Goal: Navigation & Orientation: Find specific page/section

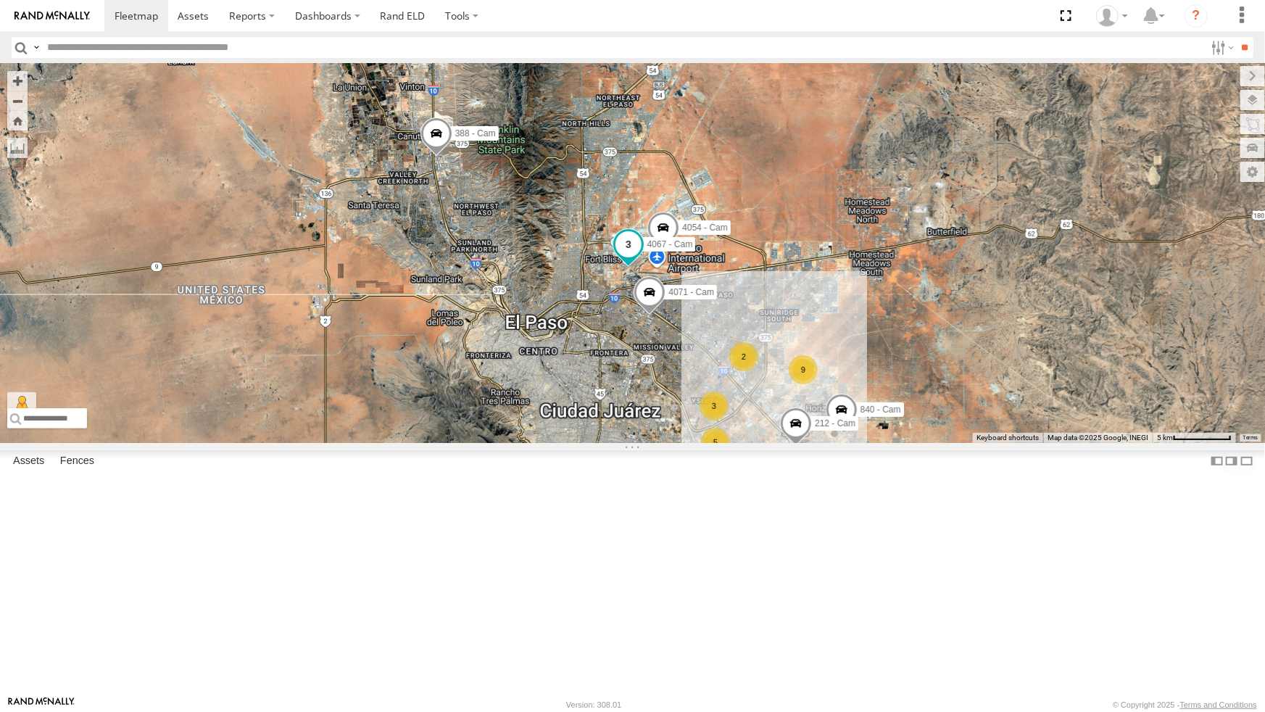
click at [630, 257] on span at bounding box center [628, 244] width 26 height 26
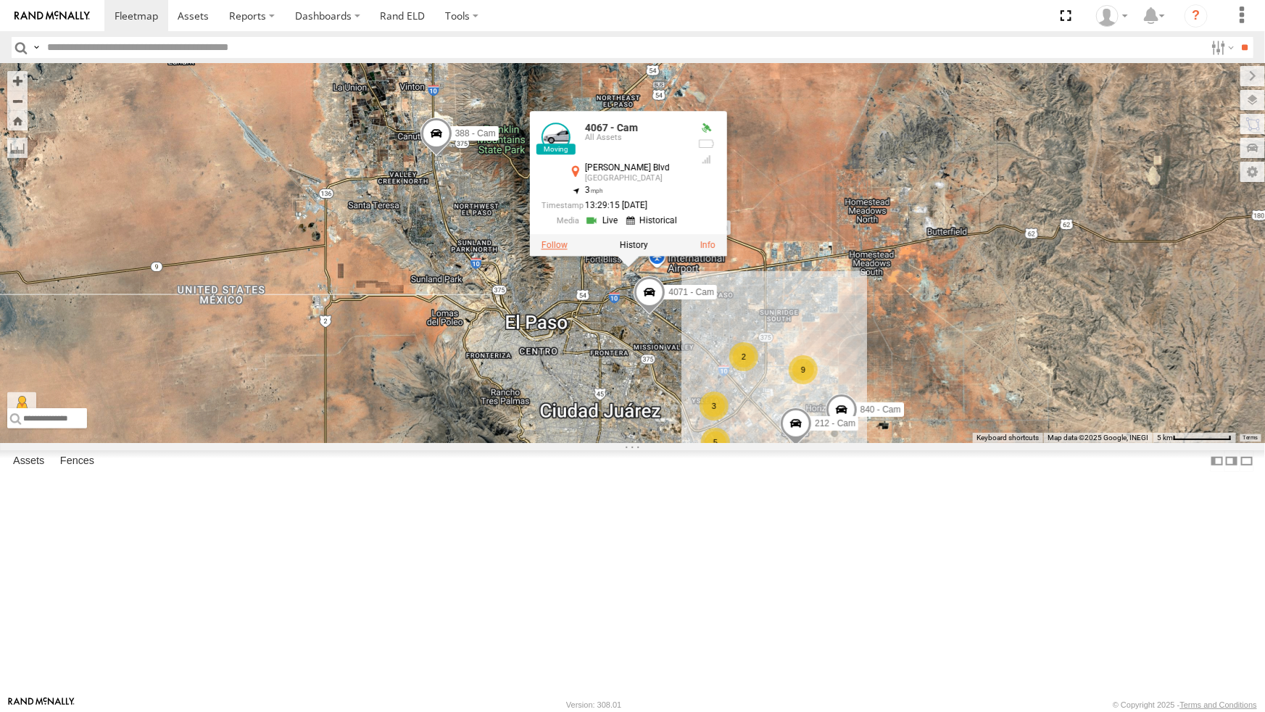
click at [558, 250] on label at bounding box center [554, 245] width 26 height 10
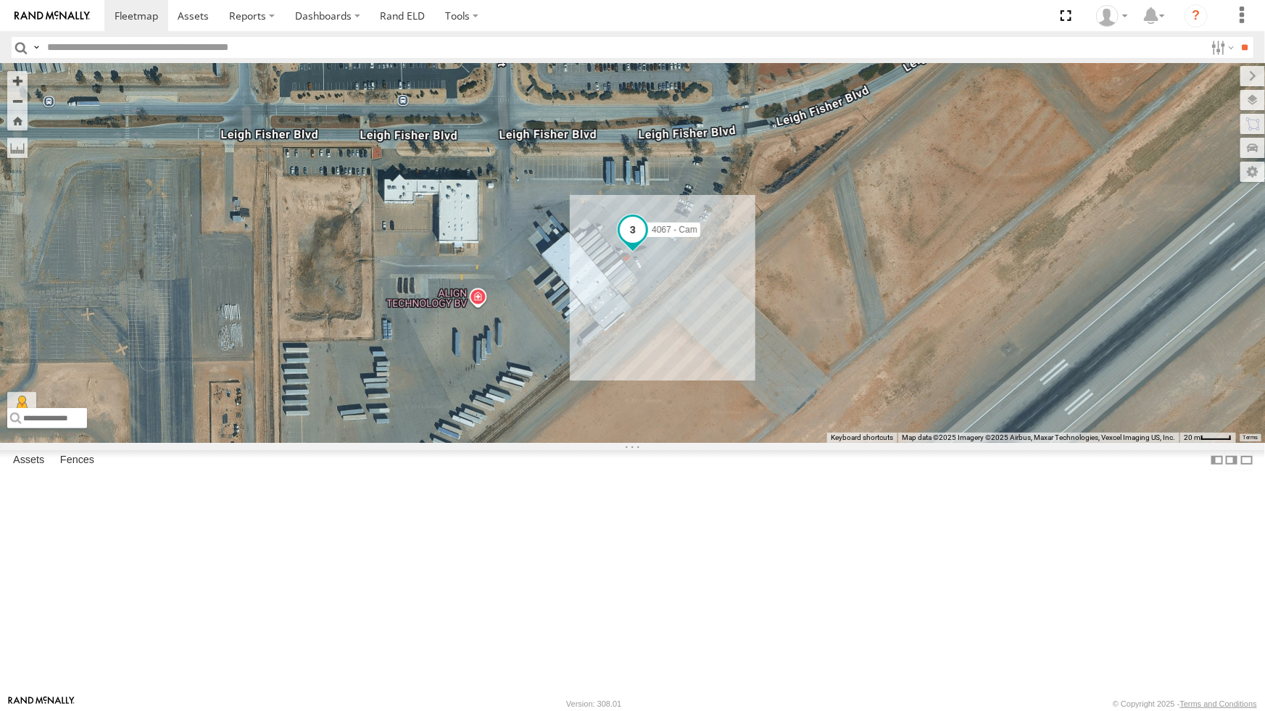
click at [623, 243] on span at bounding box center [633, 230] width 26 height 26
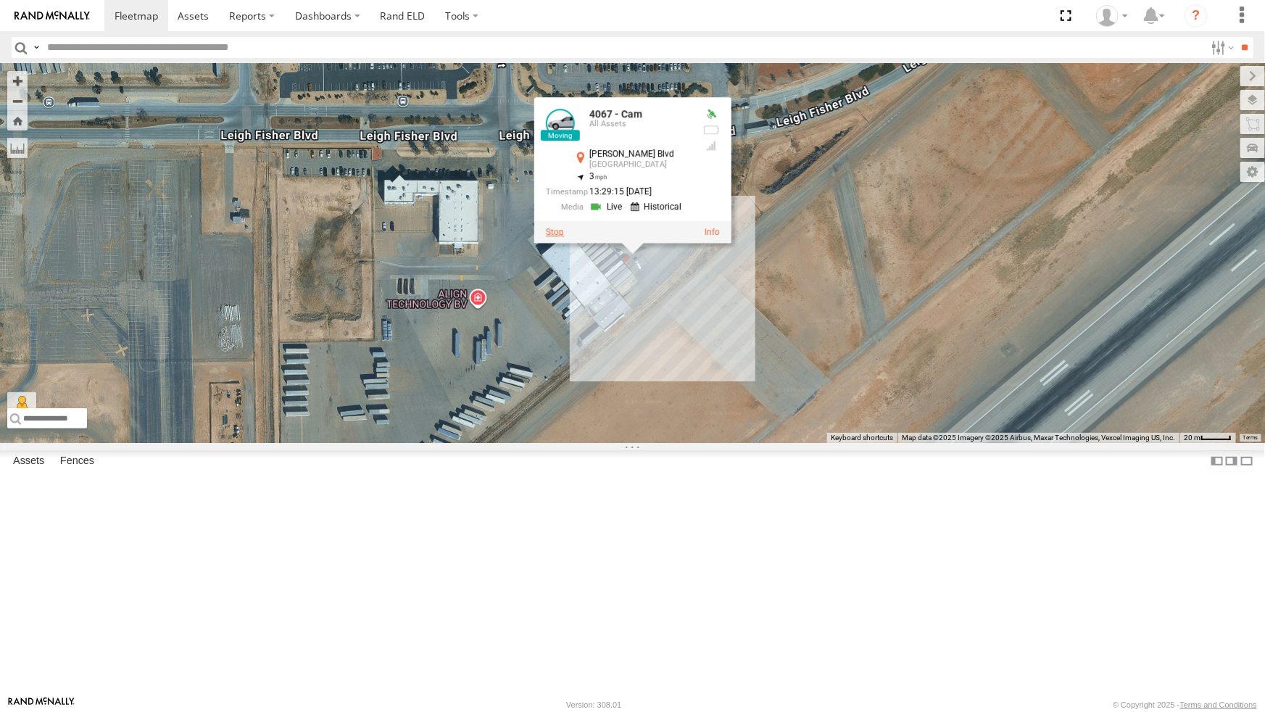
click at [551, 237] on label at bounding box center [555, 232] width 18 height 10
click at [551, 334] on div "4067 - Cam 4067 - Cam All Assets Leigh Fisher Blvd El Paso 31.80603 , -106.398 …" at bounding box center [632, 253] width 1265 height 379
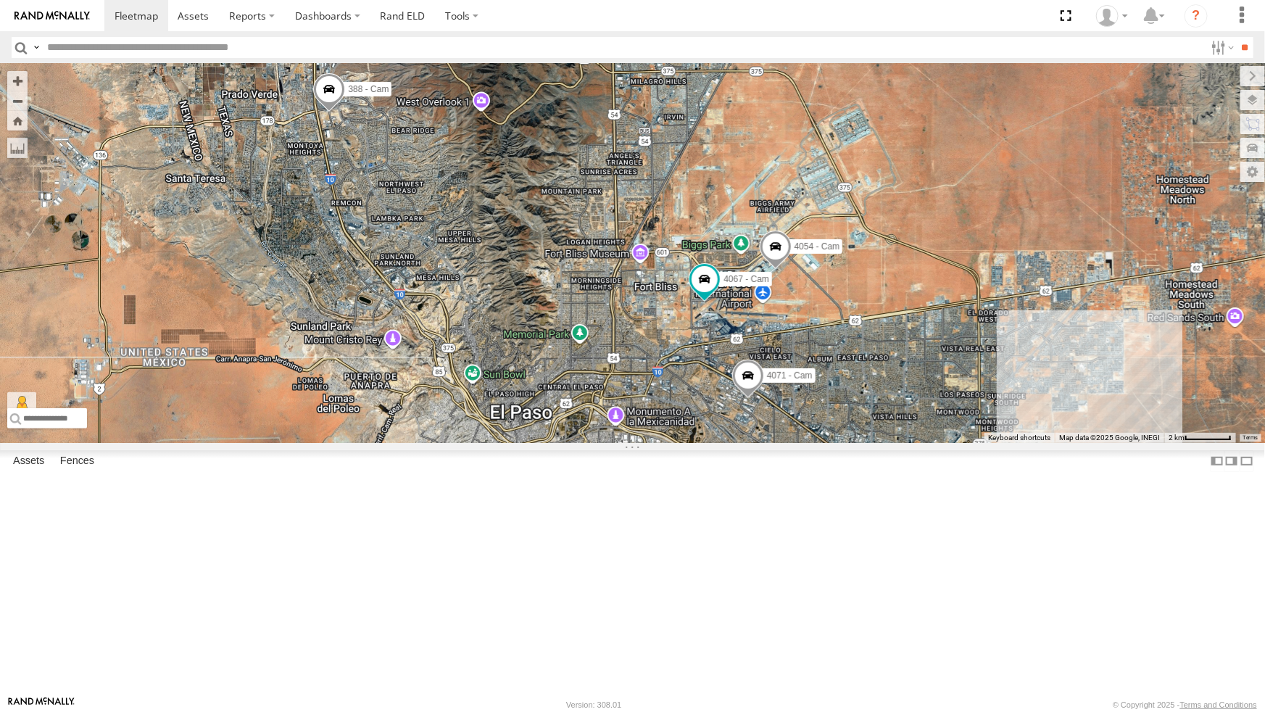
click at [753, 399] on span at bounding box center [748, 379] width 32 height 39
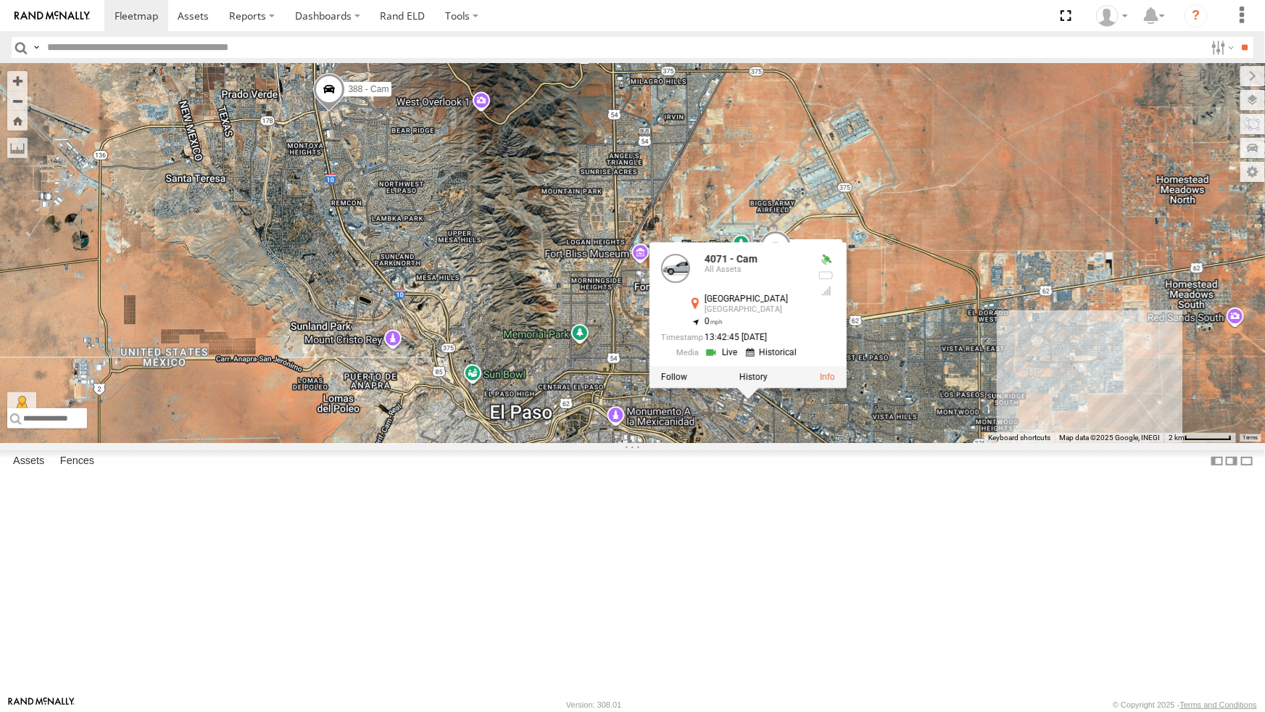
click at [795, 443] on div "F350 - Cam 4054 - Cam 4067 - Cam 4061 - Cam 388 - Cam 4071 - Cam 4009 - Cam 2 8…" at bounding box center [632, 253] width 1265 height 379
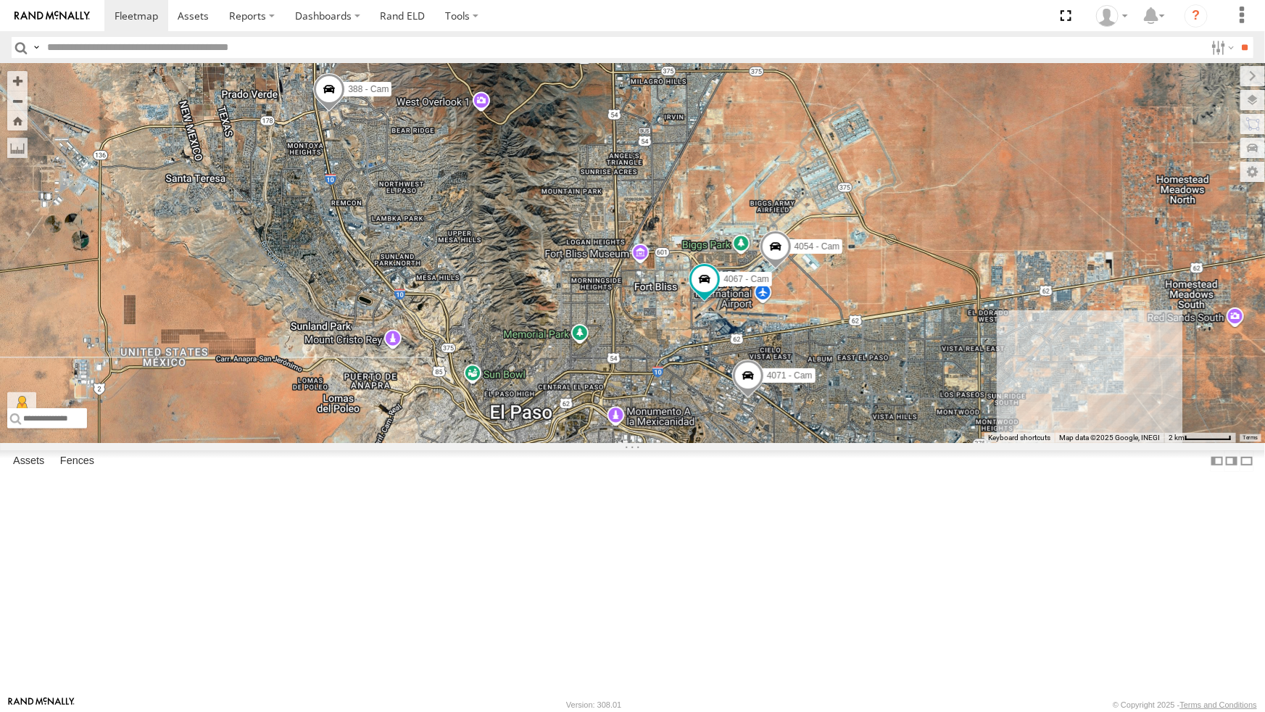
click at [943, 481] on span at bounding box center [937, 461] width 32 height 39
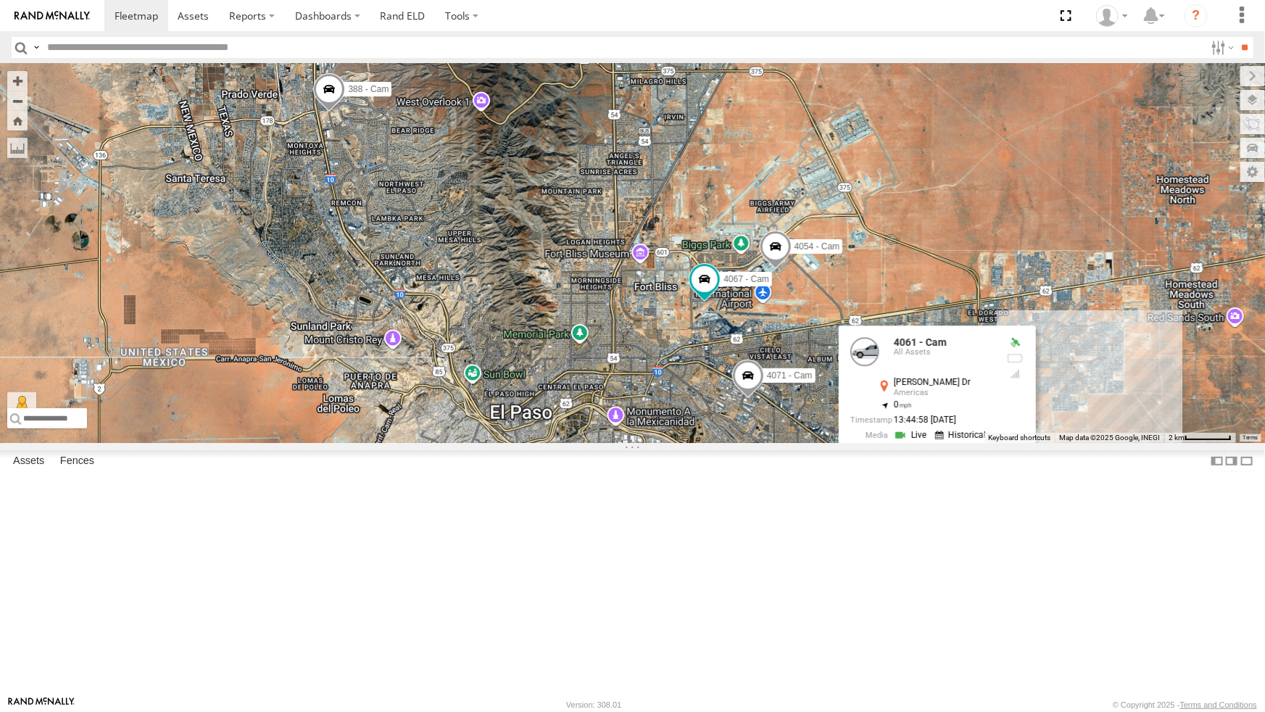
click at [861, 465] on label at bounding box center [863, 460] width 26 height 10
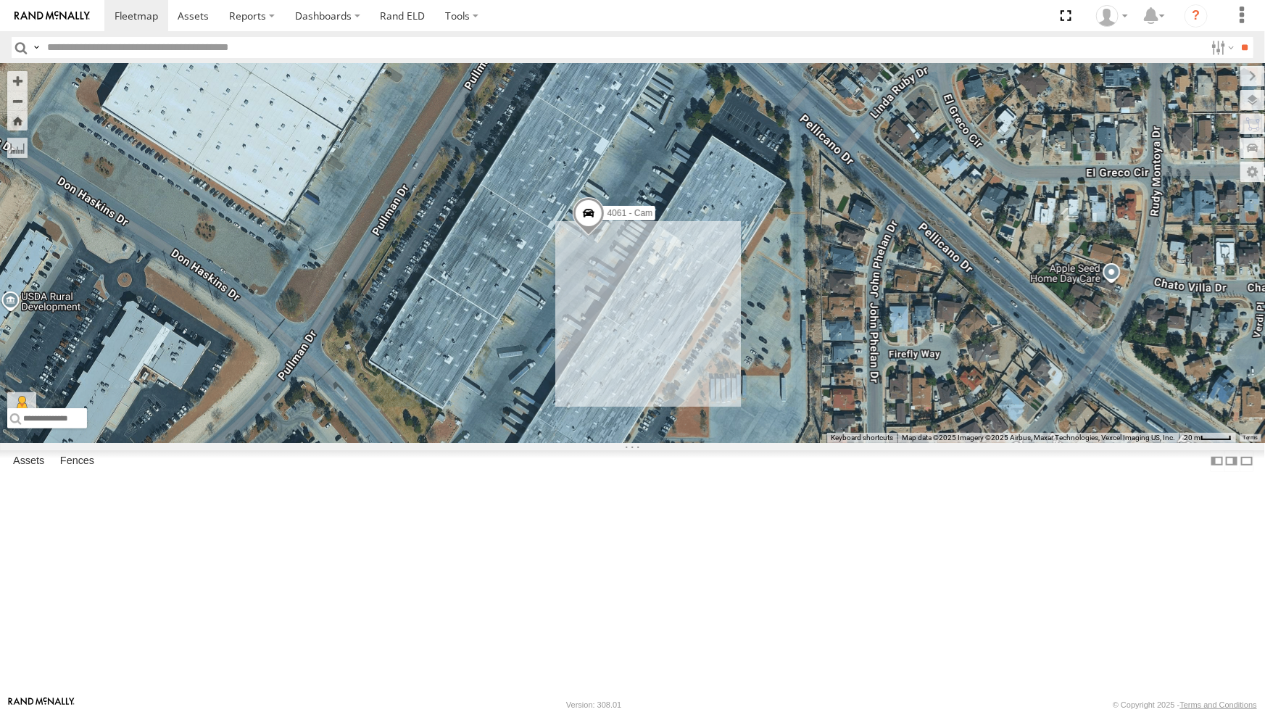
click at [587, 236] on span at bounding box center [588, 216] width 32 height 39
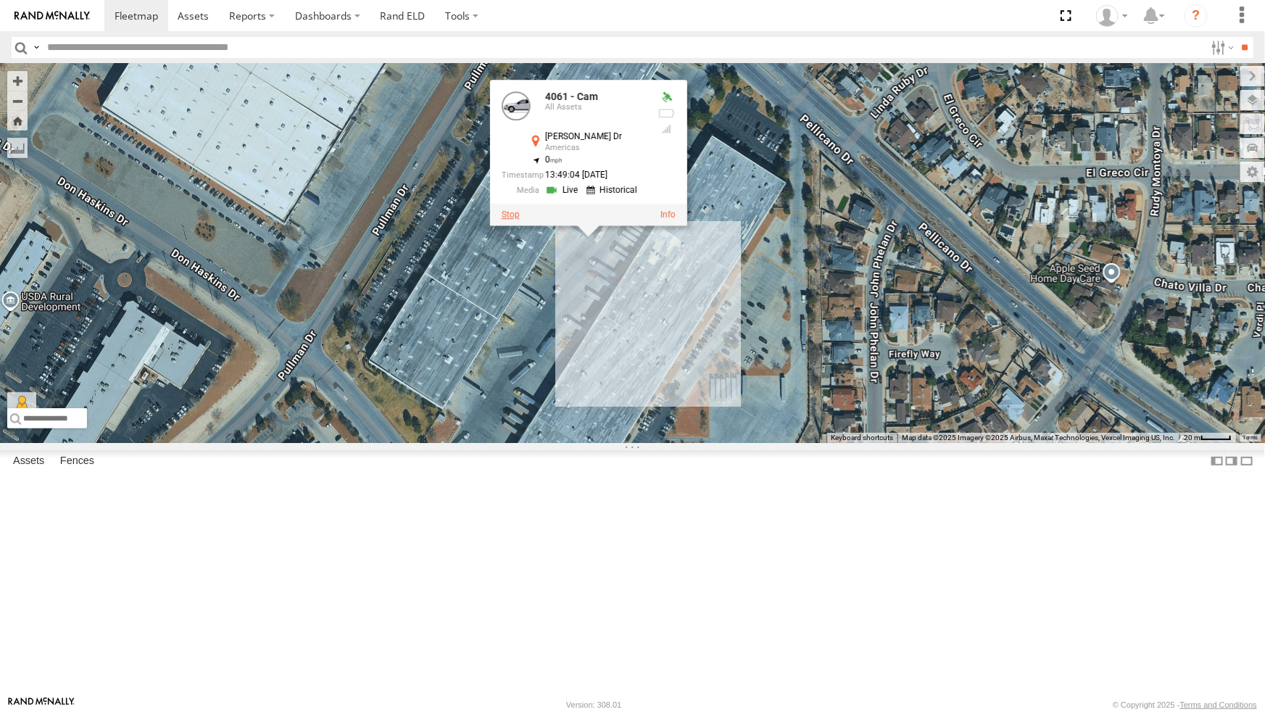
click at [513, 220] on label at bounding box center [510, 215] width 18 height 10
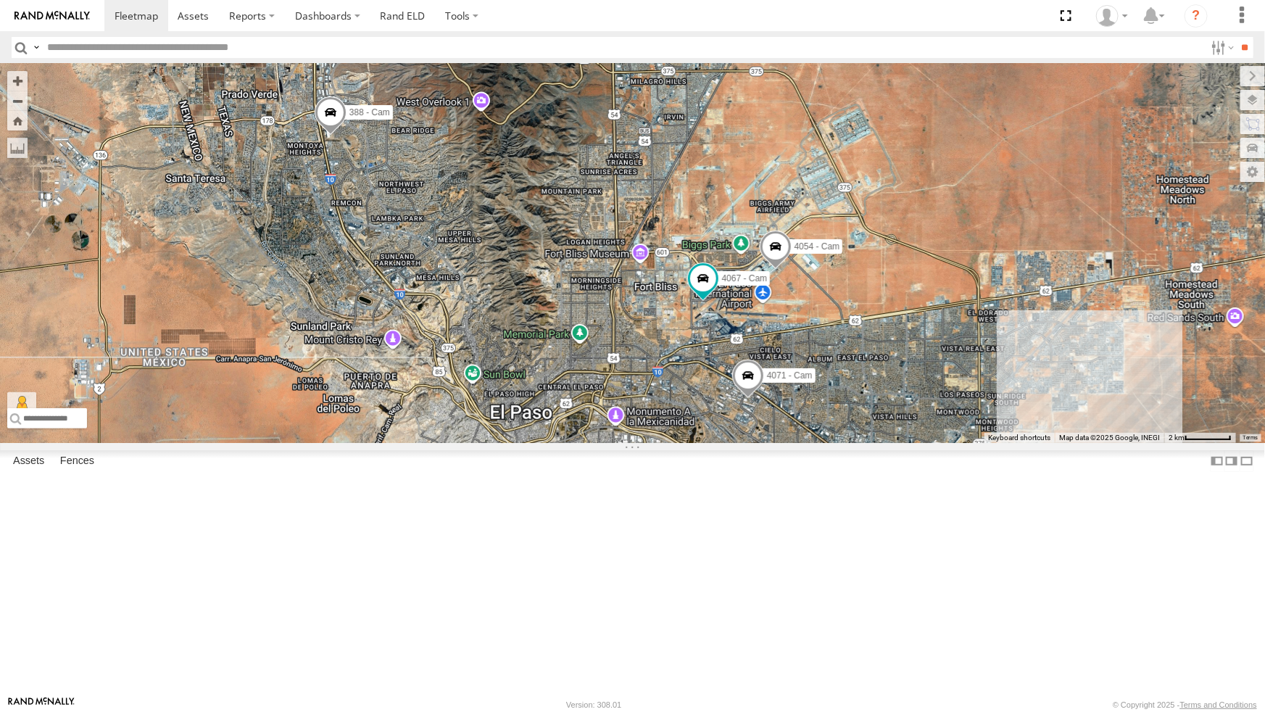
click at [650, 443] on div "893 - Cam F350 - Cam 4 Spotter 738 - Cam 4054 - Cam 4030 - Cam 4009 - GPS Spott…" at bounding box center [632, 253] width 1265 height 379
click at [655, 443] on div "893 - Cam F350 - Cam 4 Spotter 738 - Cam 4054 - Cam 4030 - Cam 4009 - GPS Spott…" at bounding box center [632, 253] width 1265 height 379
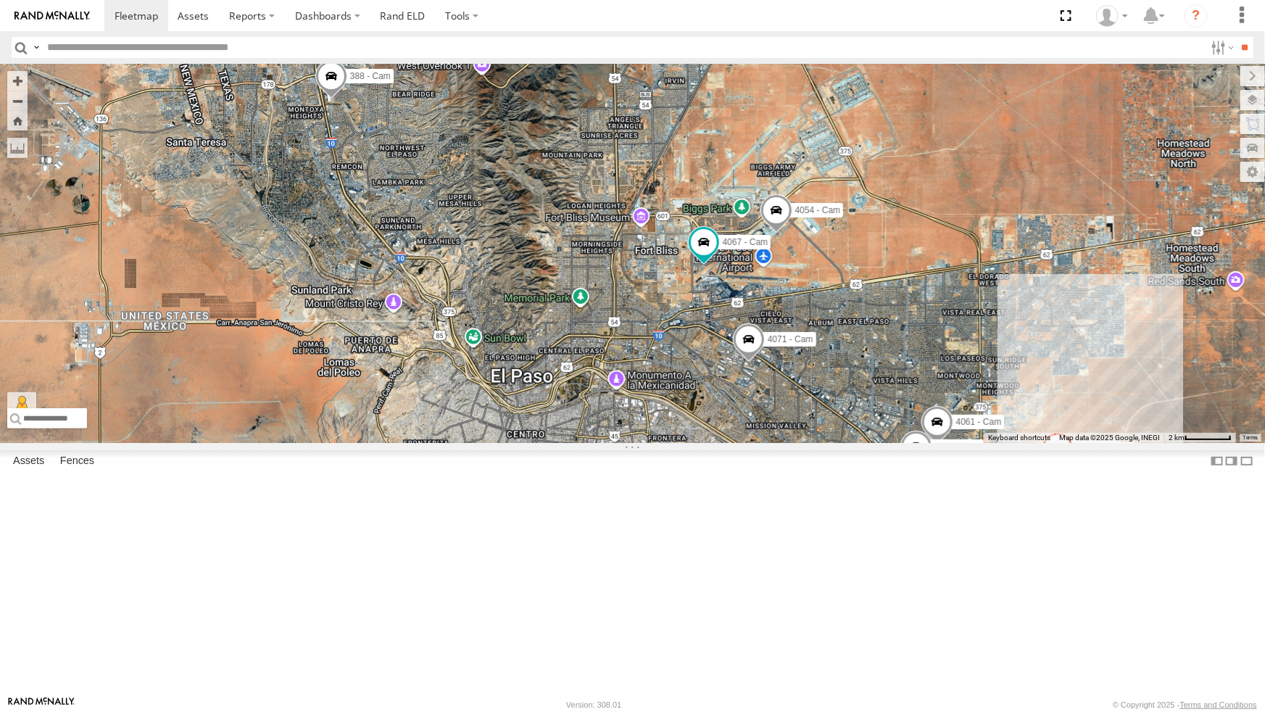
drag, startPoint x: 655, startPoint y: 558, endPoint x: 652, endPoint y: 432, distance: 126.2
click at [652, 443] on div "893 - Cam F350 - Cam 4 Spotter 738 - Cam 4054 - Cam 4030 - Cam 4009 - GPS Spott…" at bounding box center [632, 253] width 1265 height 379
click at [652, 434] on div "893 - Cam F350 - Cam 4 Spotter 738 - Cam 4054 - Cam 4030 - Cam 4009 - GPS Spott…" at bounding box center [632, 253] width 1265 height 379
click at [652, 432] on div "893 - Cam F350 - Cam 4 Spotter 738 - Cam 4054 - Cam 4030 - Cam 4009 - GPS Spott…" at bounding box center [632, 253] width 1265 height 379
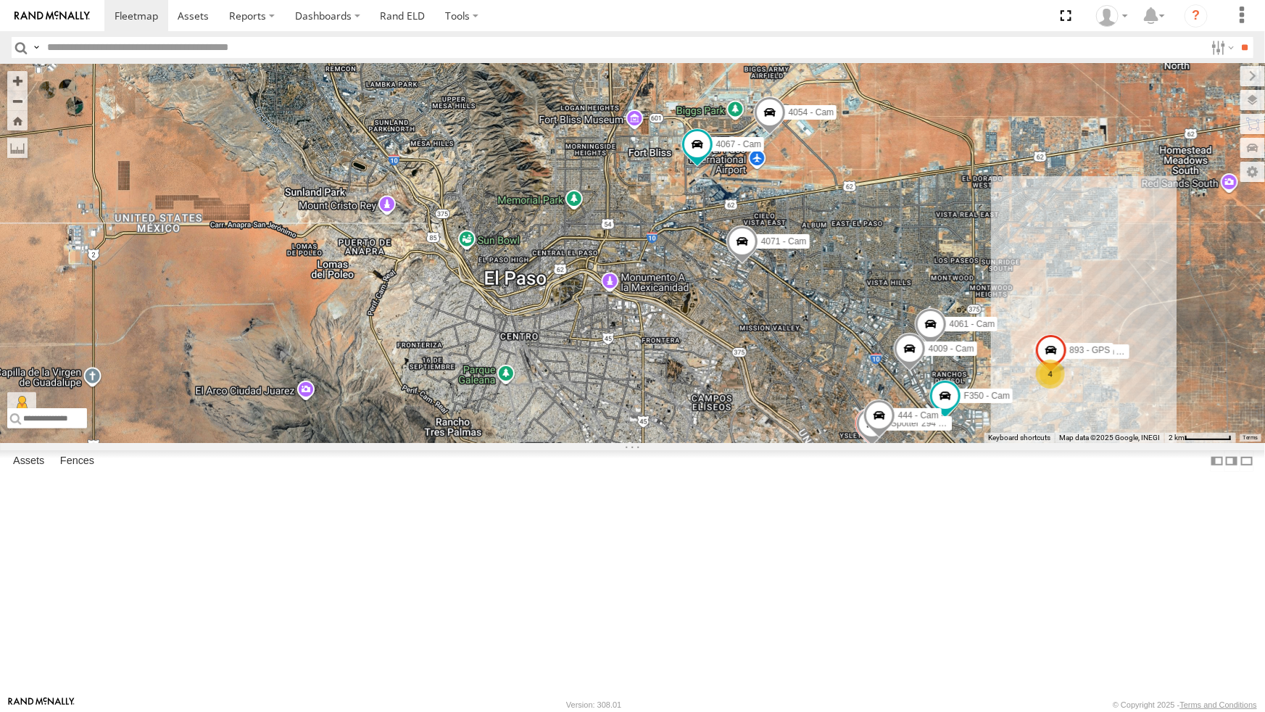
click at [652, 432] on div "893 - Cam F350 - Cam 4 Spotter 738 - Cam 4054 - Cam 4030 - Cam 4009 - GPS Spott…" at bounding box center [632, 253] width 1265 height 379
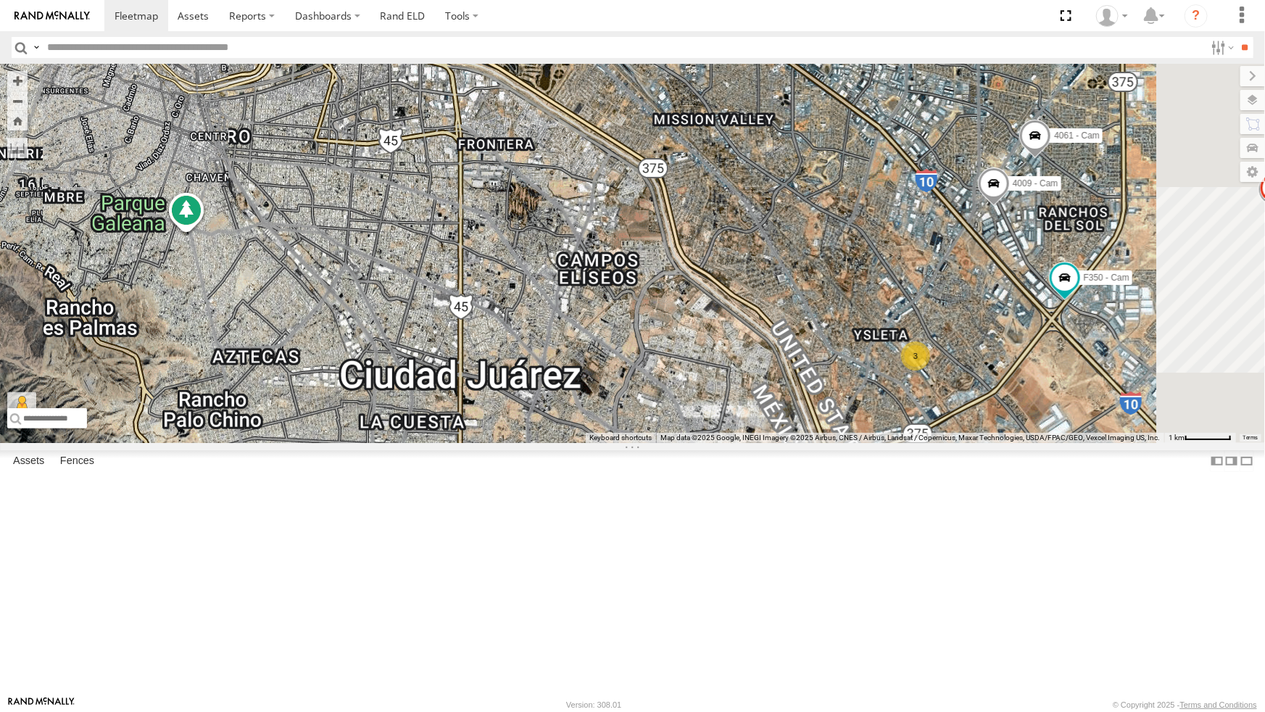
drag, startPoint x: 779, startPoint y: 506, endPoint x: 653, endPoint y: 358, distance: 194.4
click at [653, 358] on div "893 - Cam F350 - Cam Spotter 738 - Cam 4054 - Cam 4030 - Cam 893 - GPS 4067 - C…" at bounding box center [632, 253] width 1265 height 379
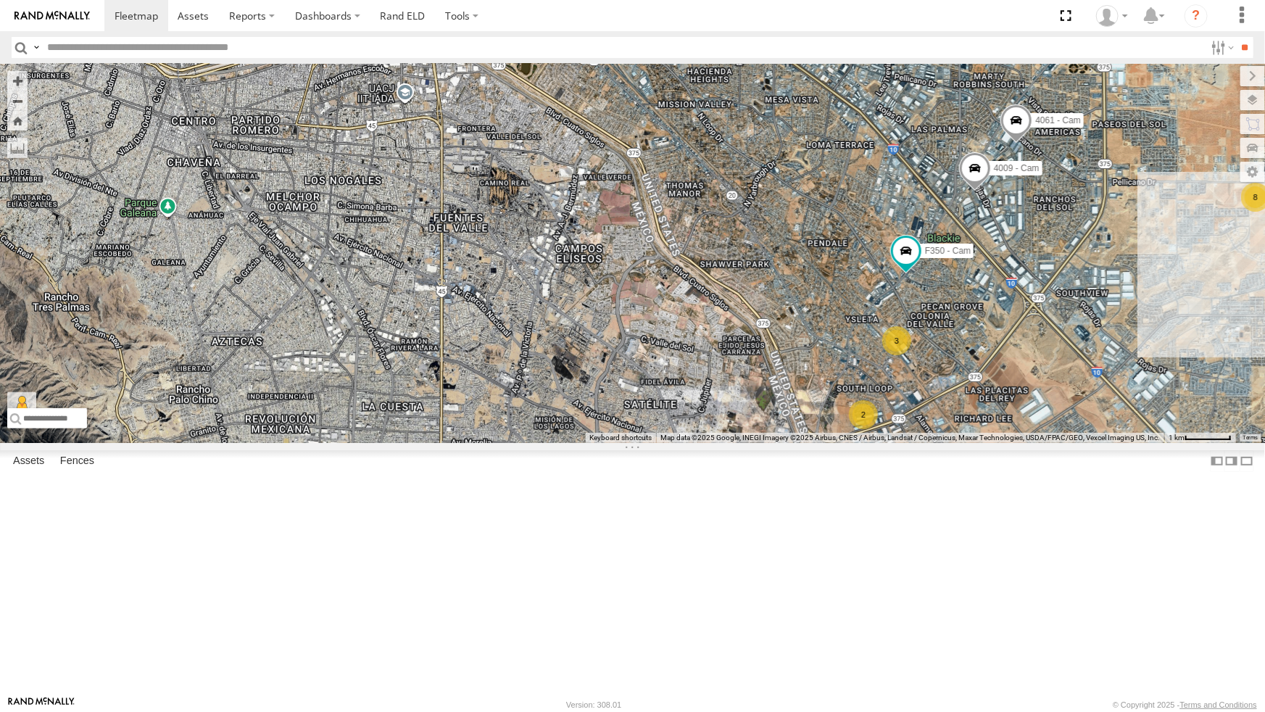
click at [859, 429] on div "2" at bounding box center [863, 414] width 29 height 29
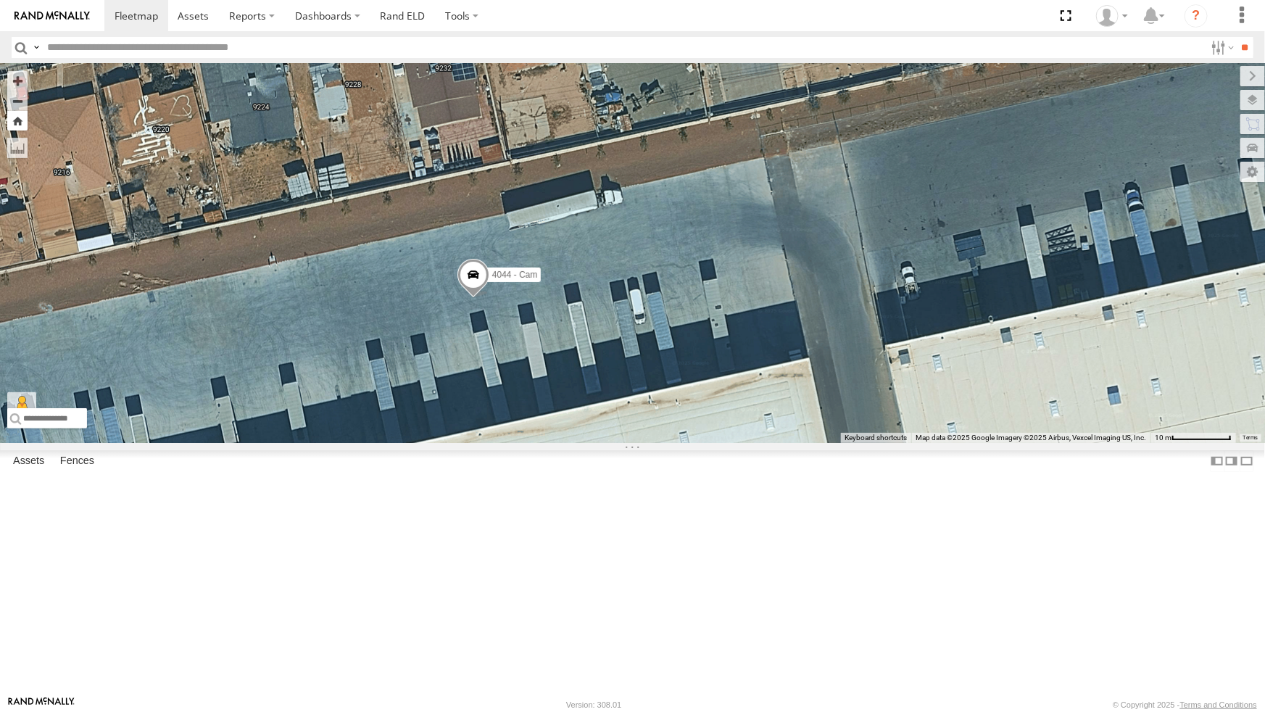
click at [17, 111] on button "Zoom Home" at bounding box center [17, 121] width 20 height 20
click at [240, 361] on div "4044 - Cam" at bounding box center [632, 253] width 1265 height 379
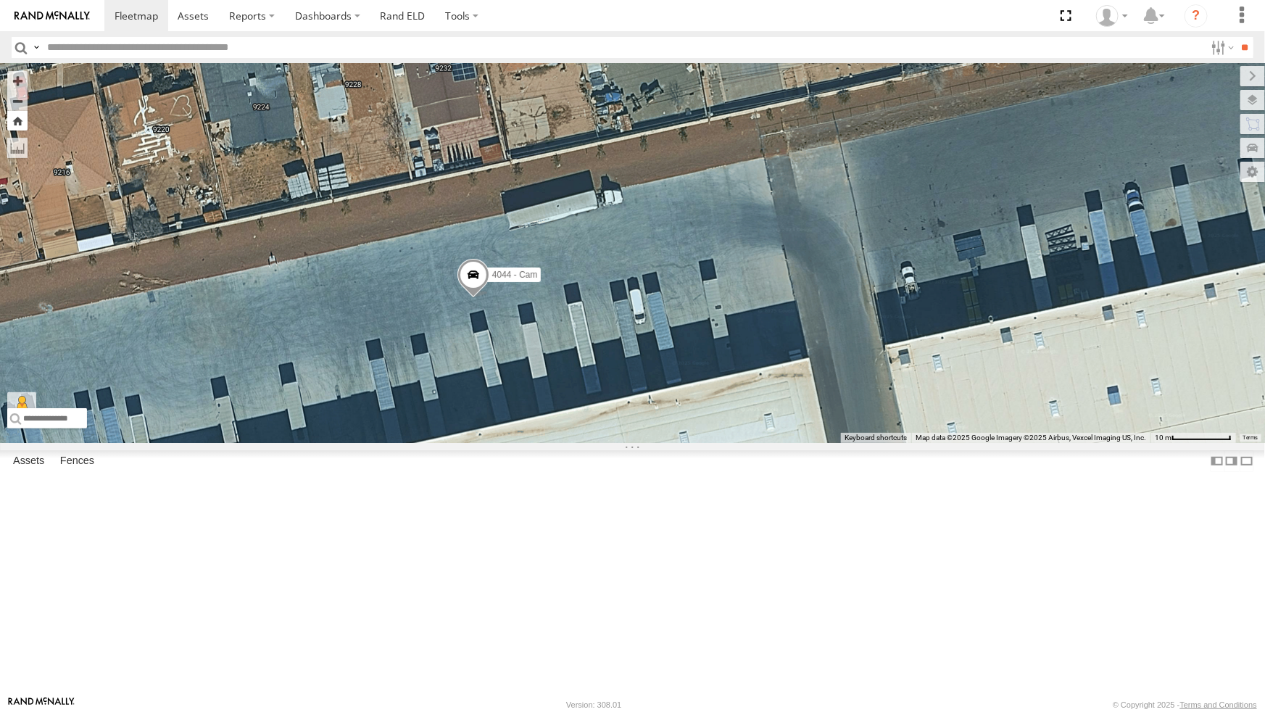
click at [15, 111] on button "Zoom Home" at bounding box center [17, 121] width 20 height 20
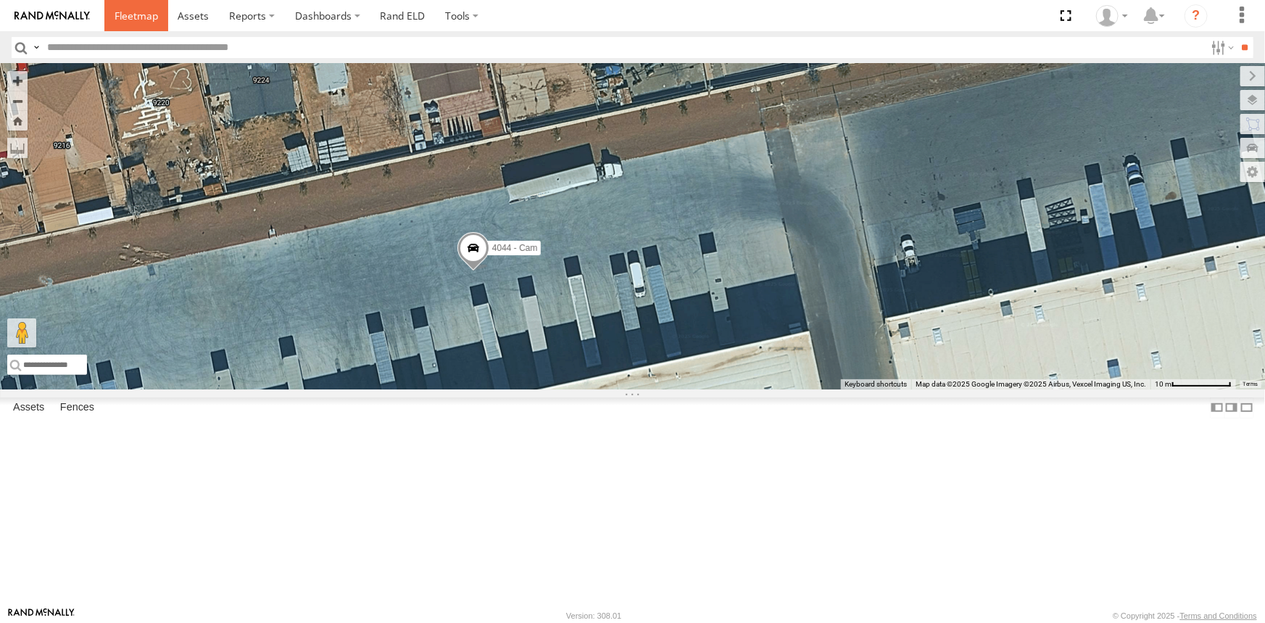
click at [132, 17] on span at bounding box center [137, 16] width 44 height 14
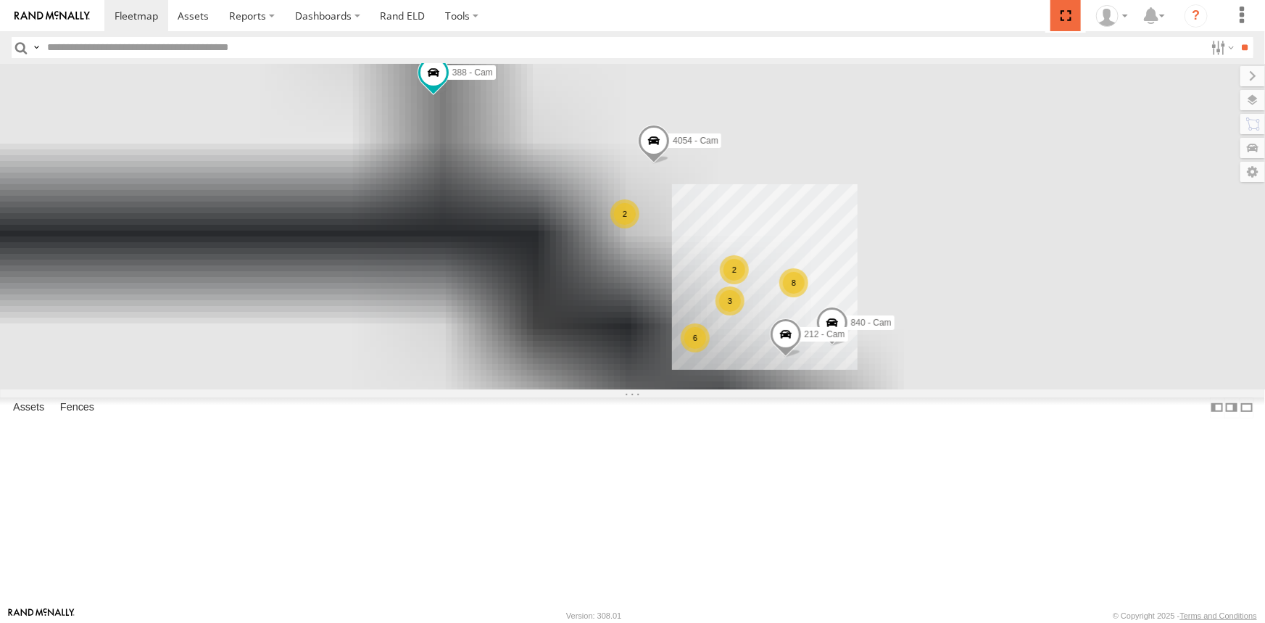
drag, startPoint x: 1065, startPoint y: 15, endPoint x: 1065, endPoint y: 73, distance: 58.0
click at [1065, 15] on span at bounding box center [1066, 15] width 30 height 31
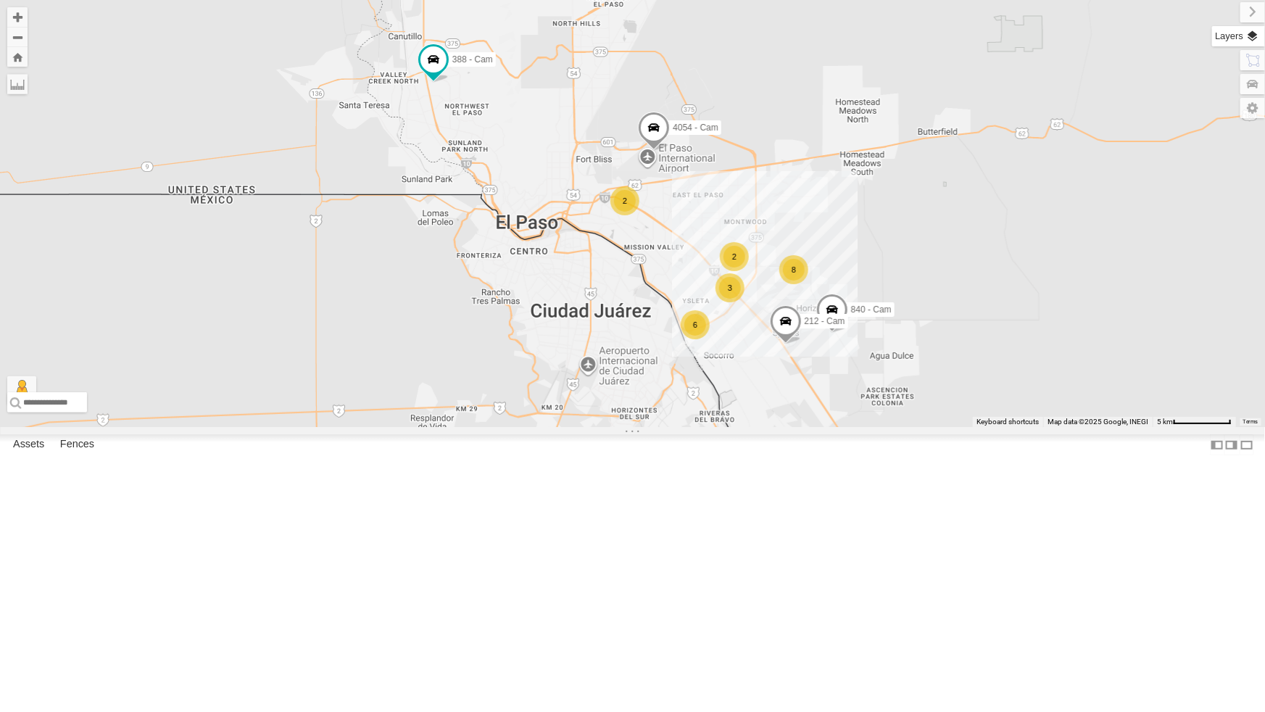
click at [1253, 32] on label at bounding box center [1238, 36] width 53 height 20
click at [0, 0] on span "Basemaps" at bounding box center [0, 0] width 0 height 0
click at [0, 0] on span "Satellite + Roadmap" at bounding box center [0, 0] width 0 height 0
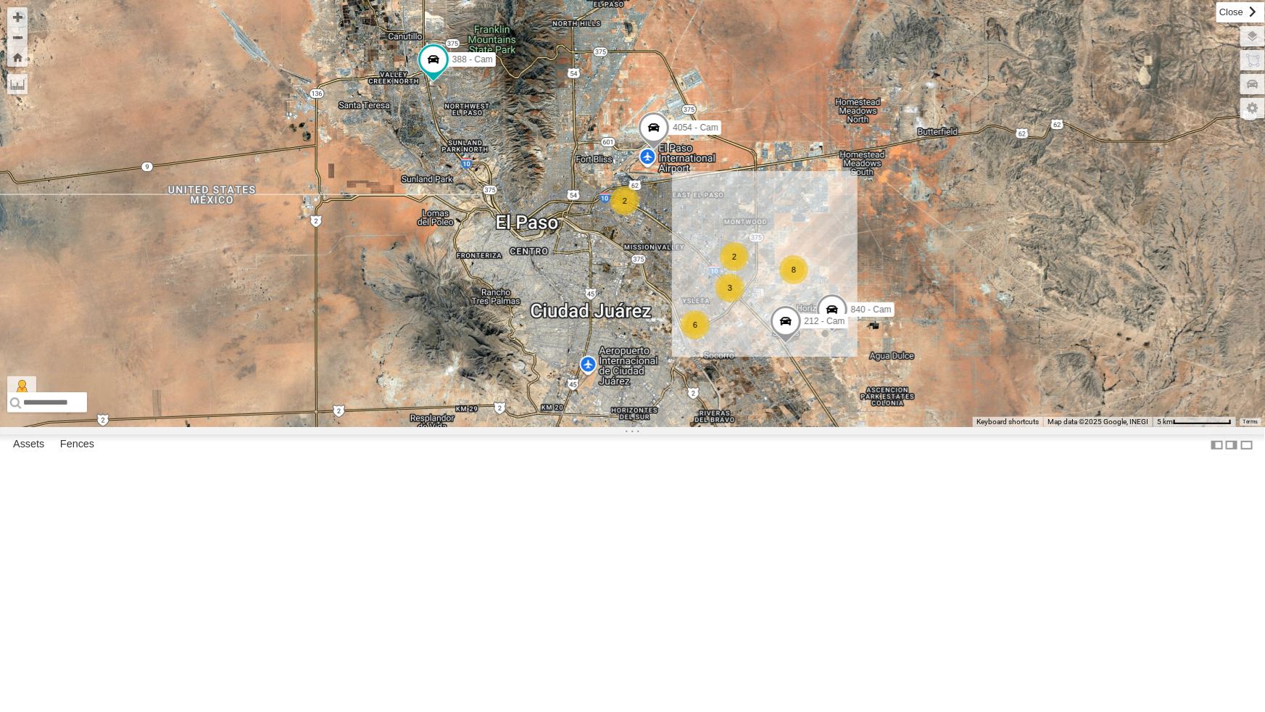
click at [1217, 12] on label at bounding box center [1241, 12] width 49 height 20
click at [782, 344] on span at bounding box center [785, 324] width 32 height 39
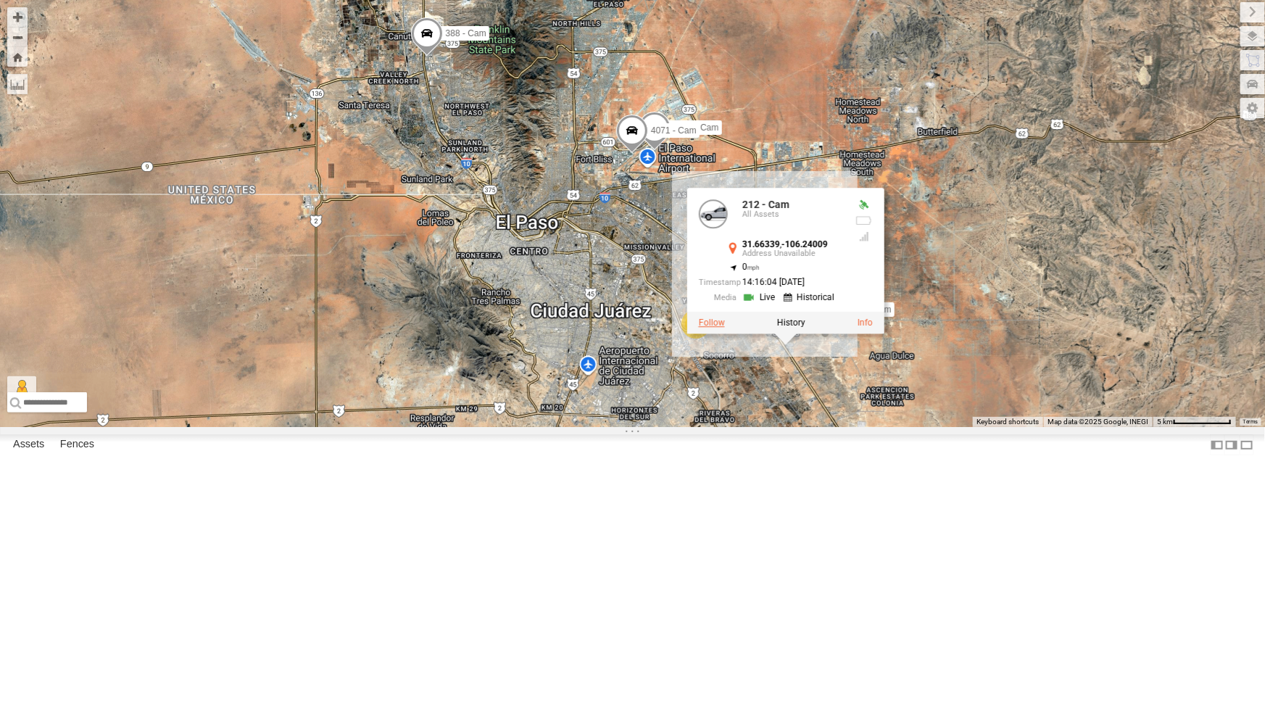
click at [701, 327] on label at bounding box center [711, 322] width 26 height 10
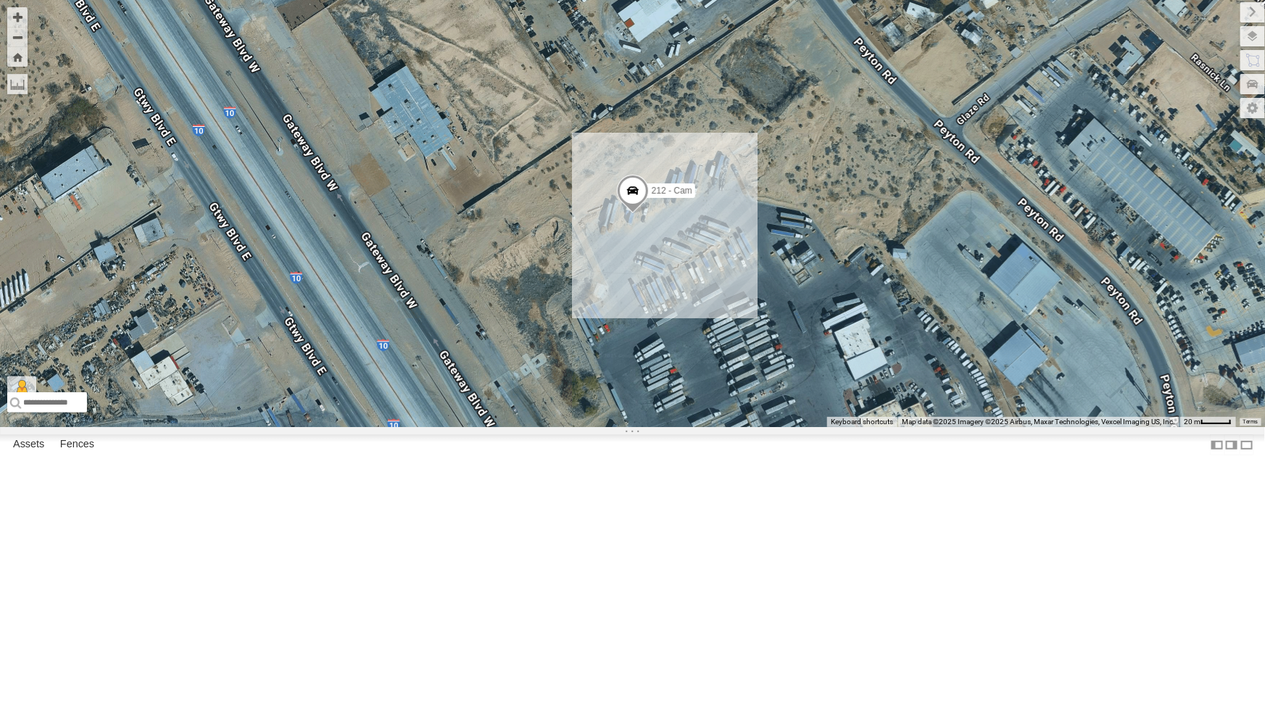
click at [637, 214] on span at bounding box center [632, 194] width 32 height 39
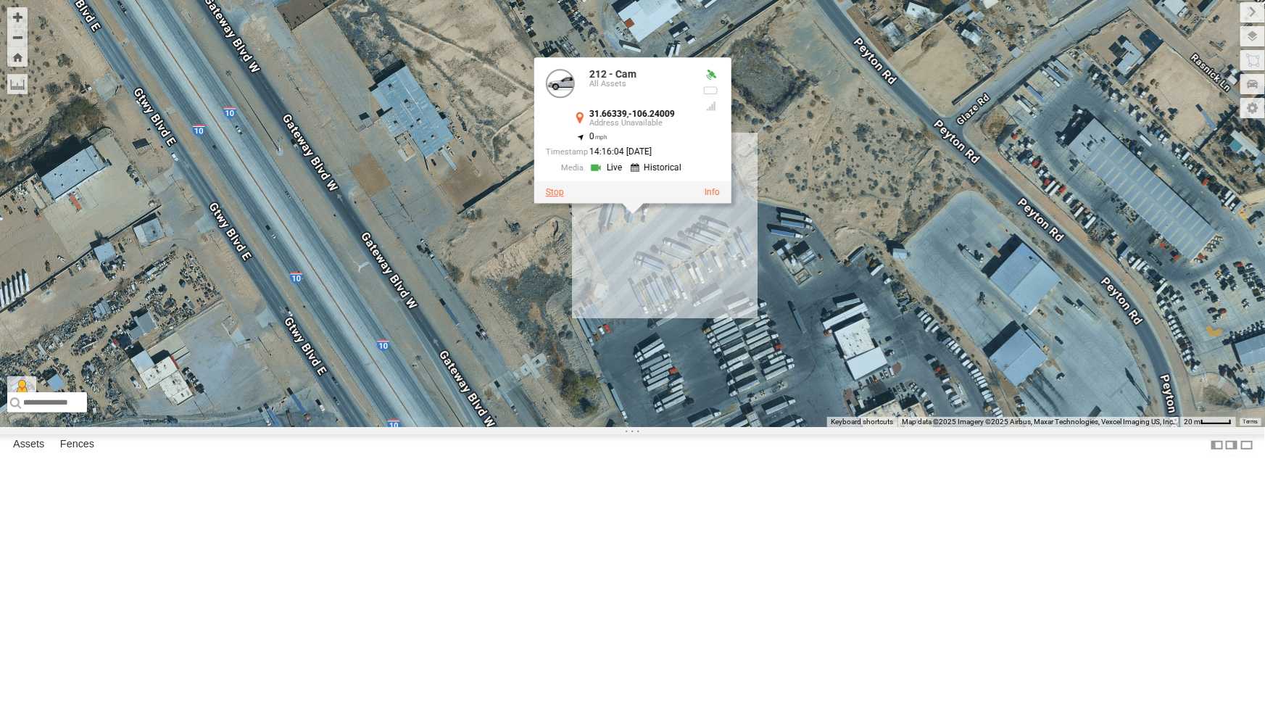
click at [553, 197] on label at bounding box center [554, 192] width 18 height 10
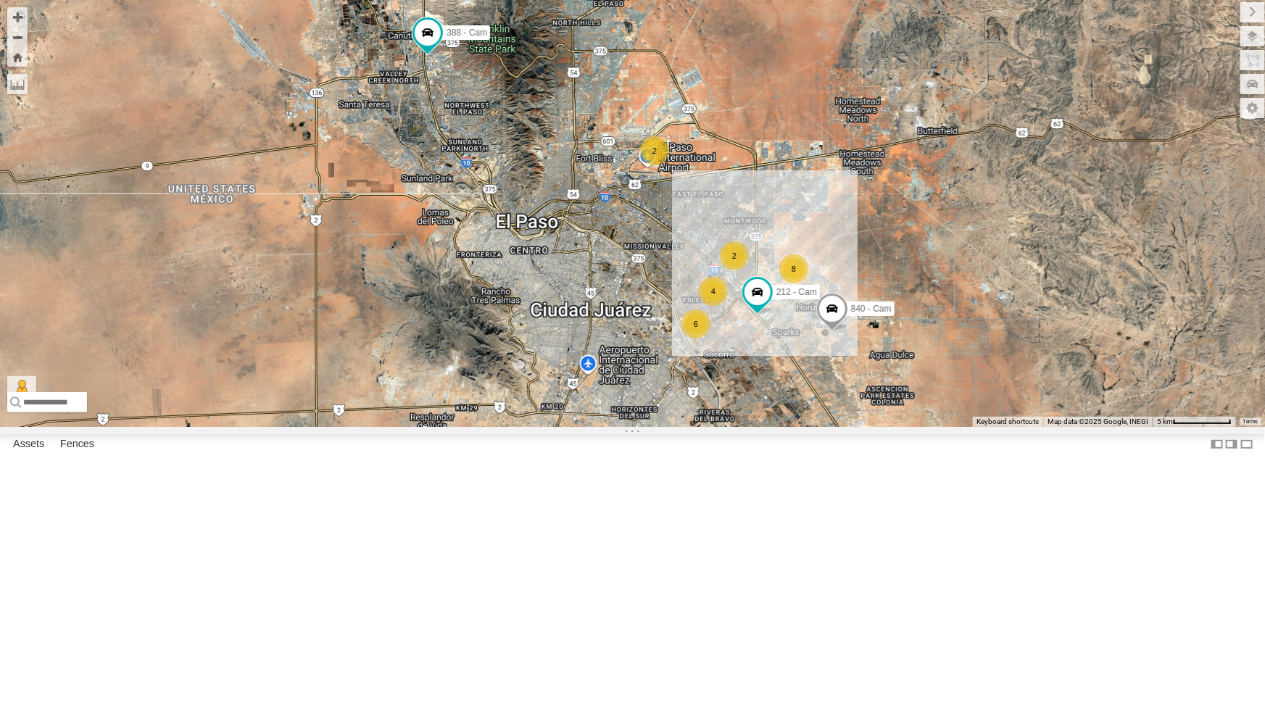
click at [709, 306] on div "4" at bounding box center [713, 291] width 29 height 29
click at [709, 307] on div "4" at bounding box center [713, 292] width 29 height 29
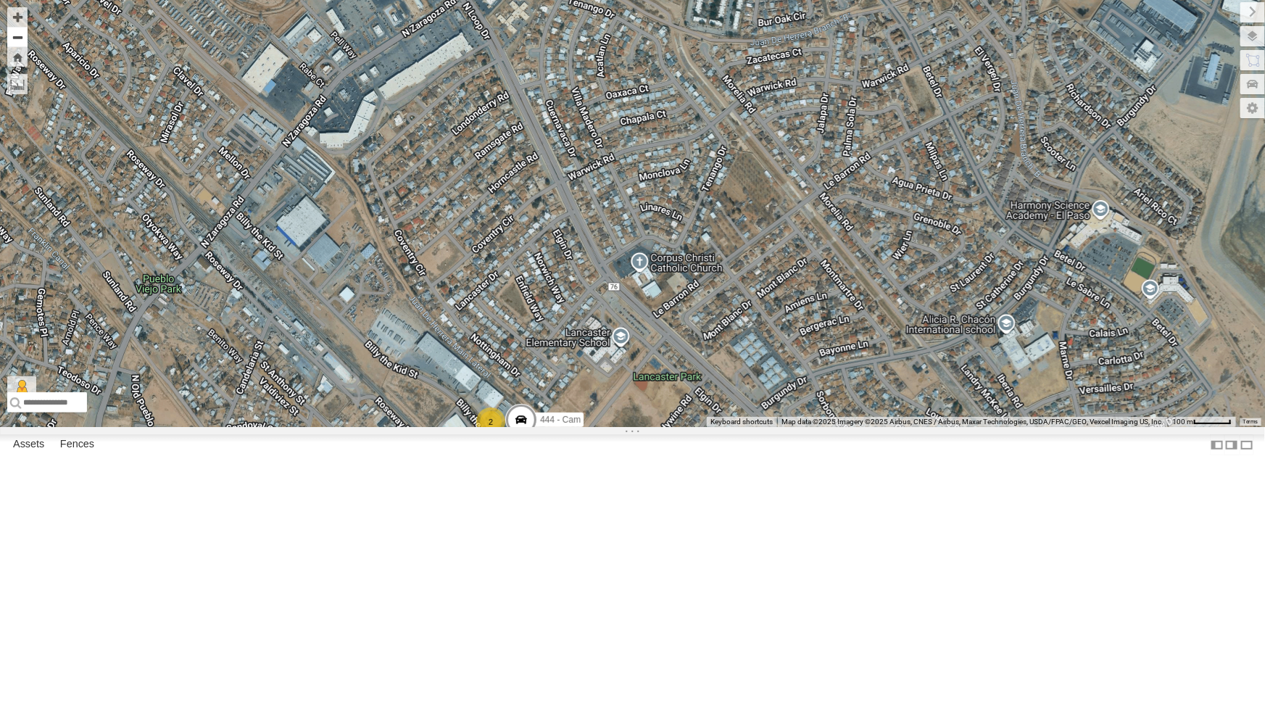
click at [11, 36] on button "Zoom out" at bounding box center [17, 37] width 20 height 20
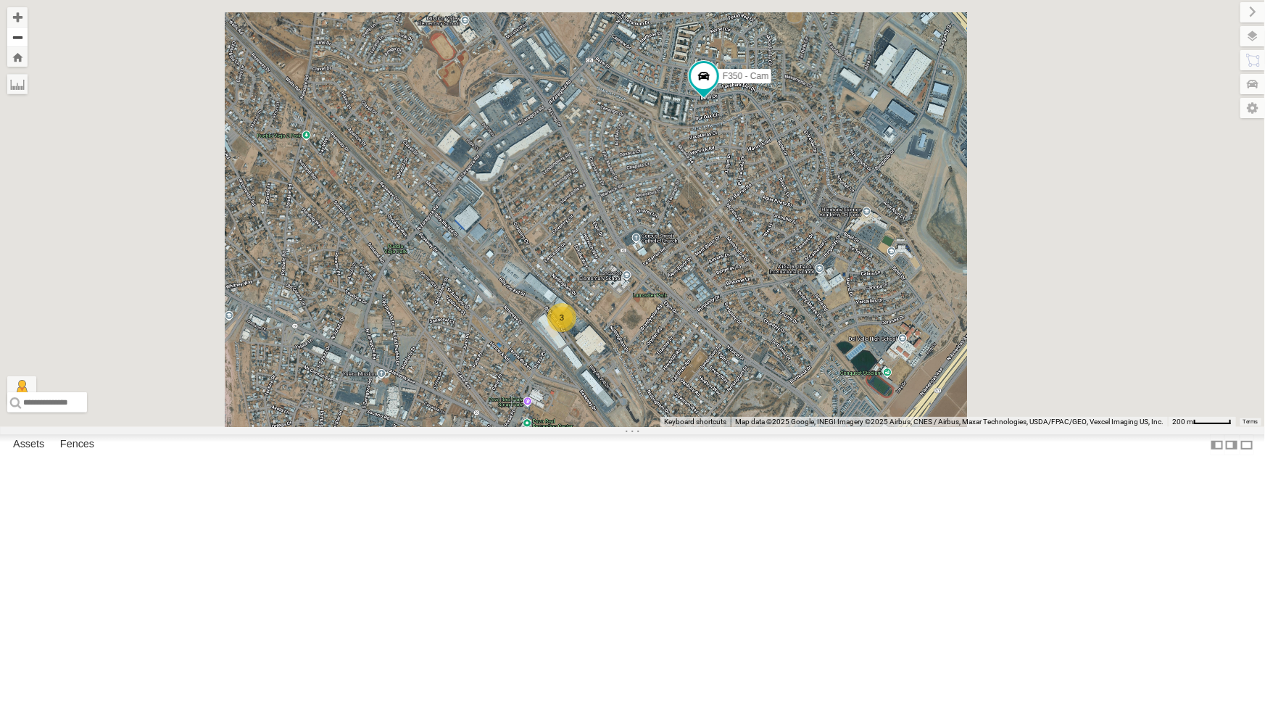
click at [11, 36] on button "Zoom out" at bounding box center [17, 37] width 20 height 20
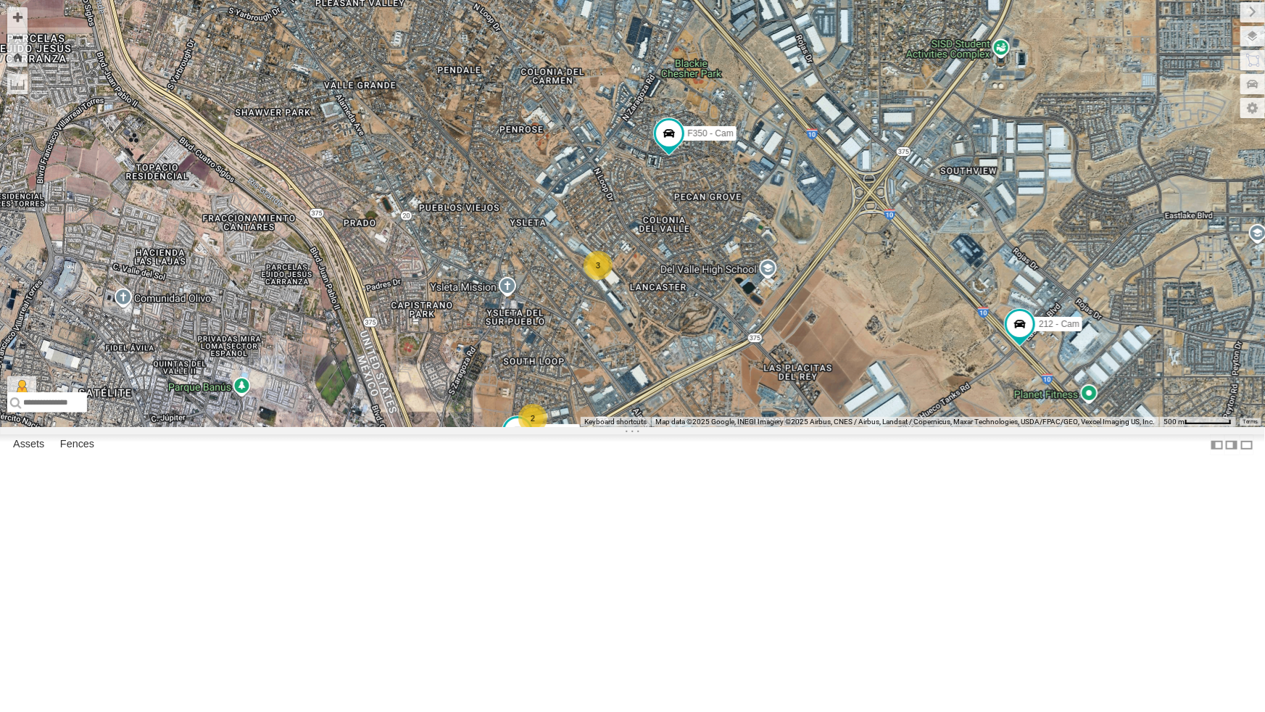
click at [536, 433] on div "2" at bounding box center [532, 418] width 29 height 29
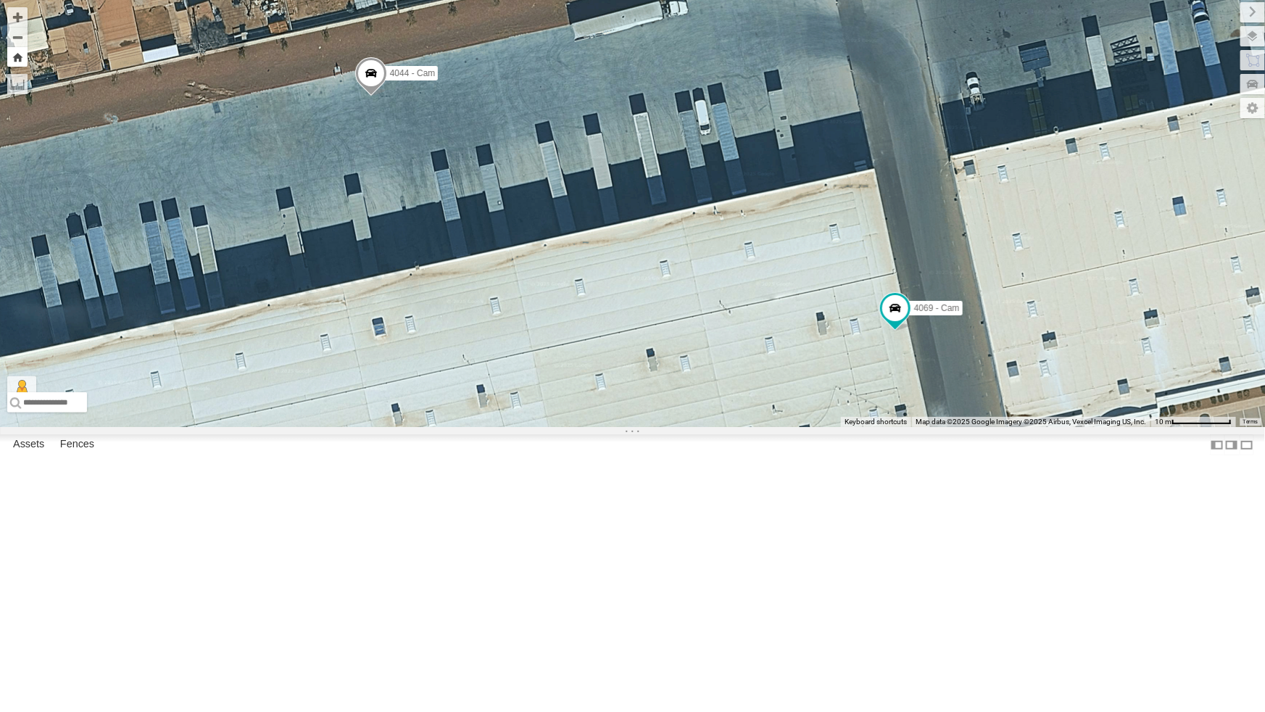
click at [19, 56] on button "Zoom Home" at bounding box center [17, 57] width 20 height 20
click at [16, 36] on button "Zoom out" at bounding box center [17, 37] width 20 height 20
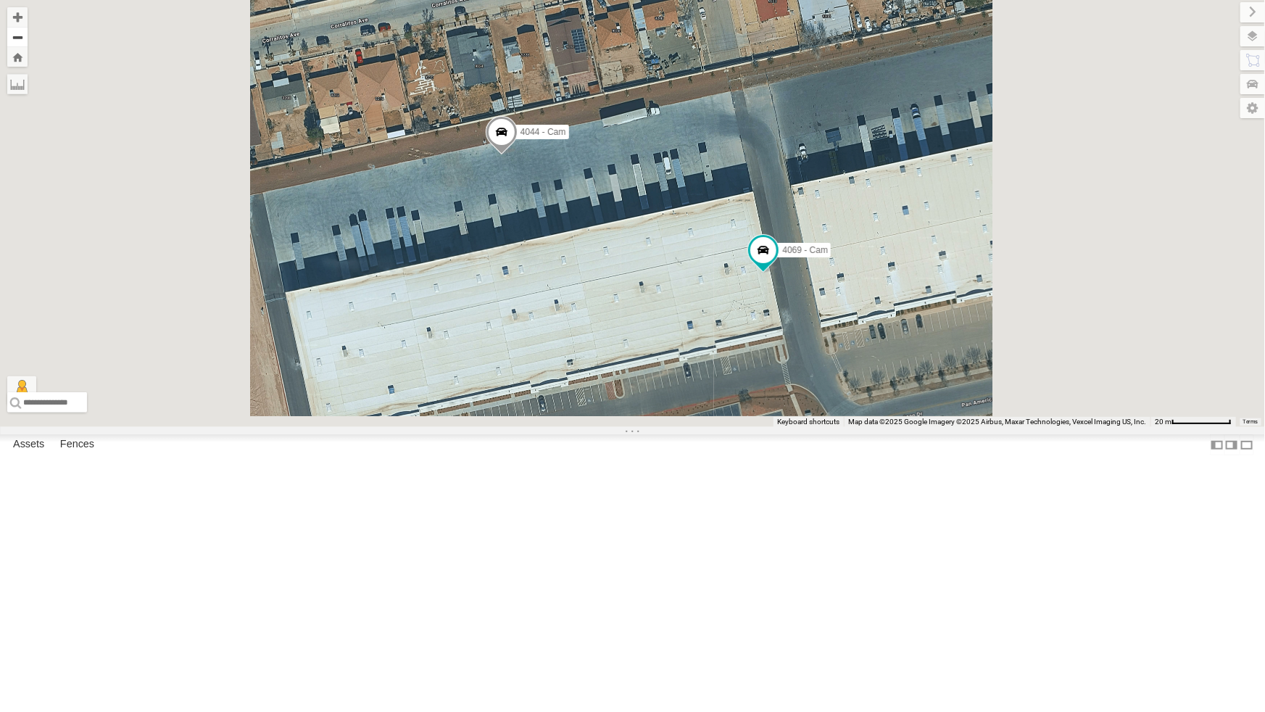
click at [16, 36] on button "Zoom out" at bounding box center [17, 37] width 20 height 20
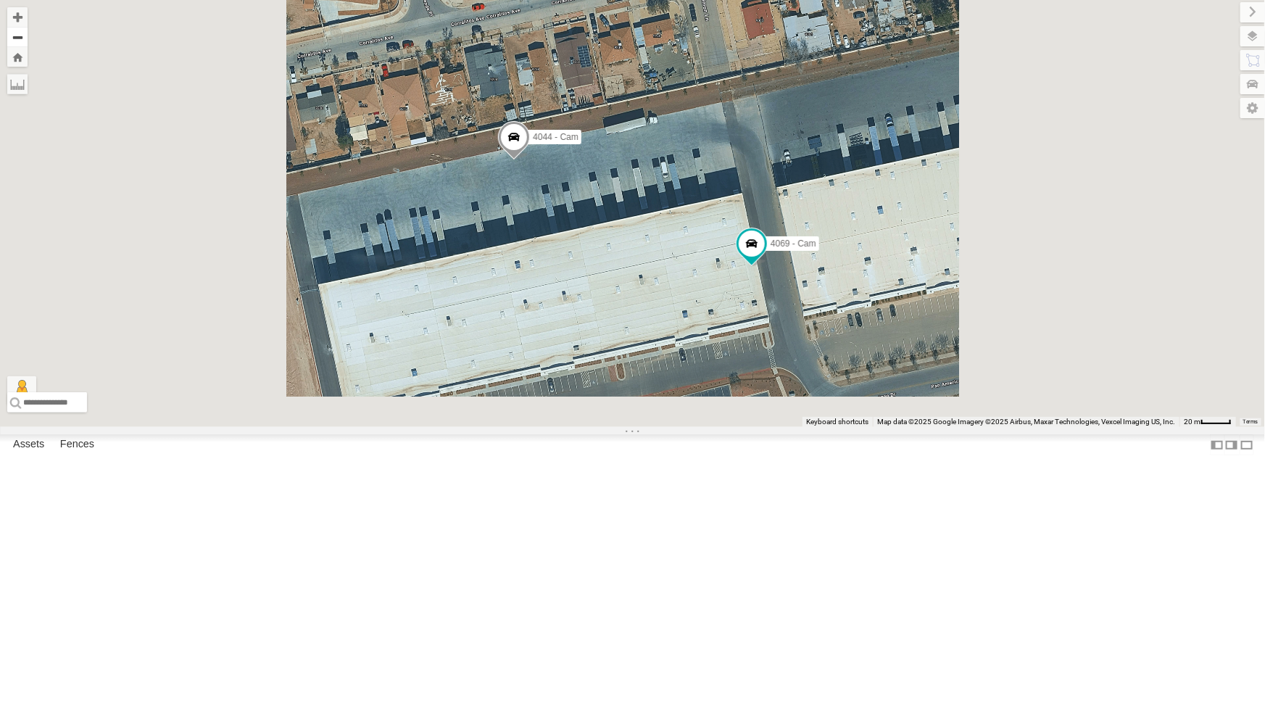
click at [16, 36] on button "Zoom out" at bounding box center [17, 37] width 20 height 20
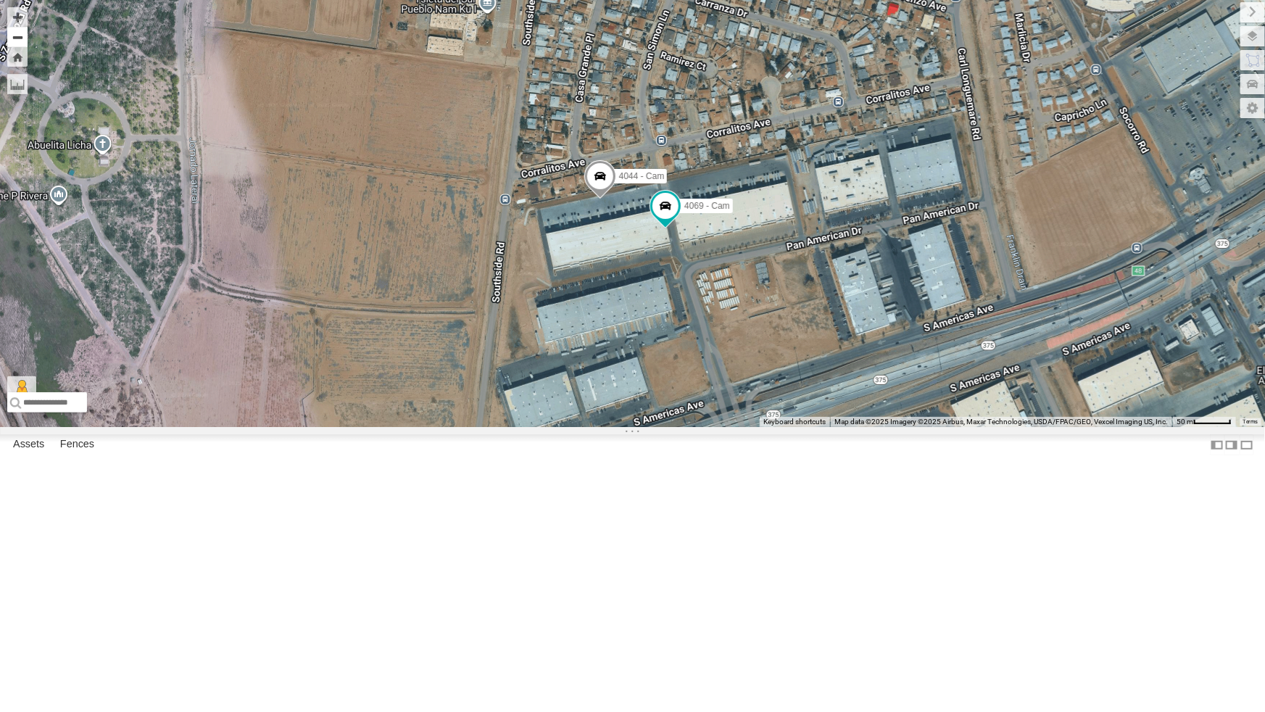
click at [21, 33] on button "Zoom out" at bounding box center [17, 37] width 20 height 20
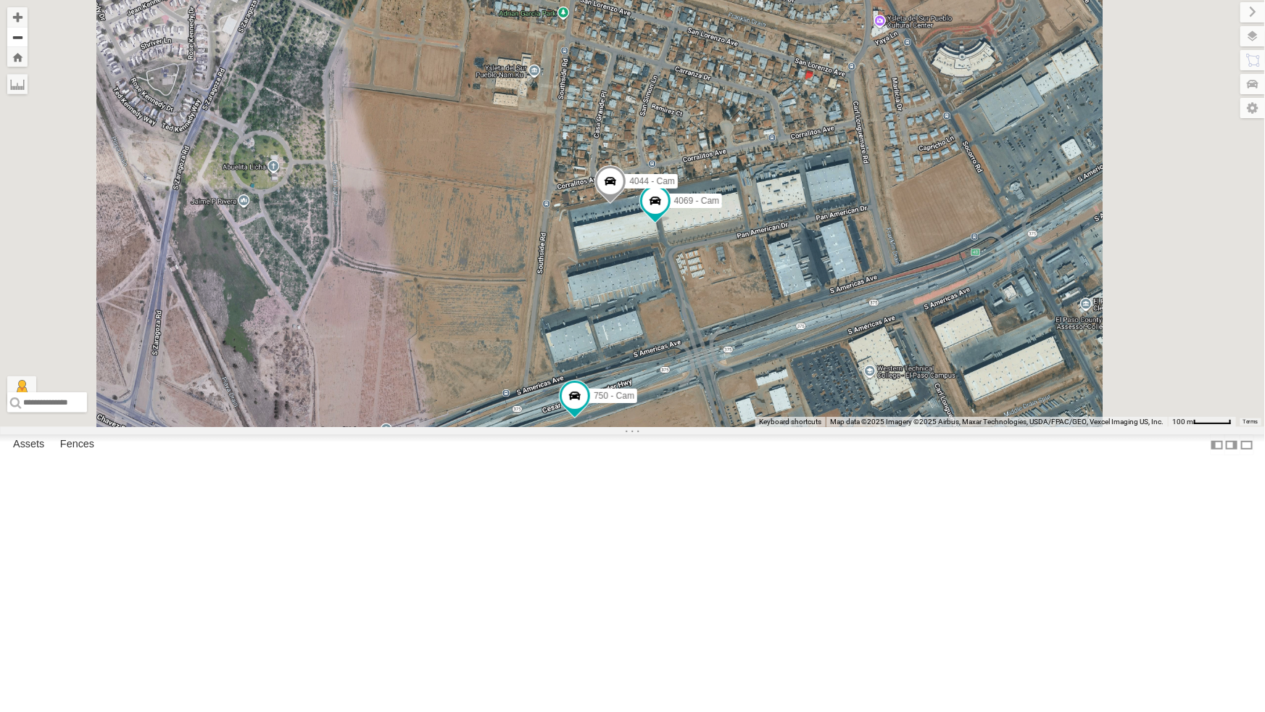
click at [21, 33] on button "Zoom out" at bounding box center [17, 37] width 20 height 20
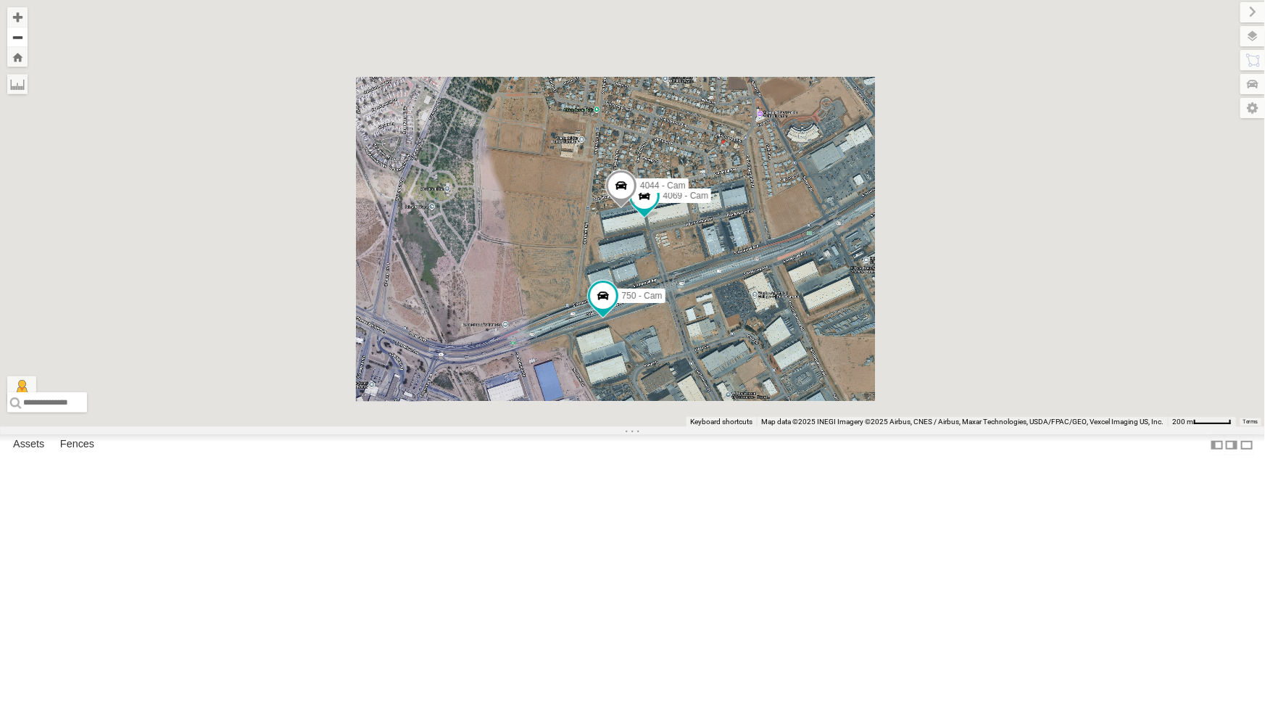
click at [21, 33] on button "Zoom out" at bounding box center [17, 37] width 20 height 20
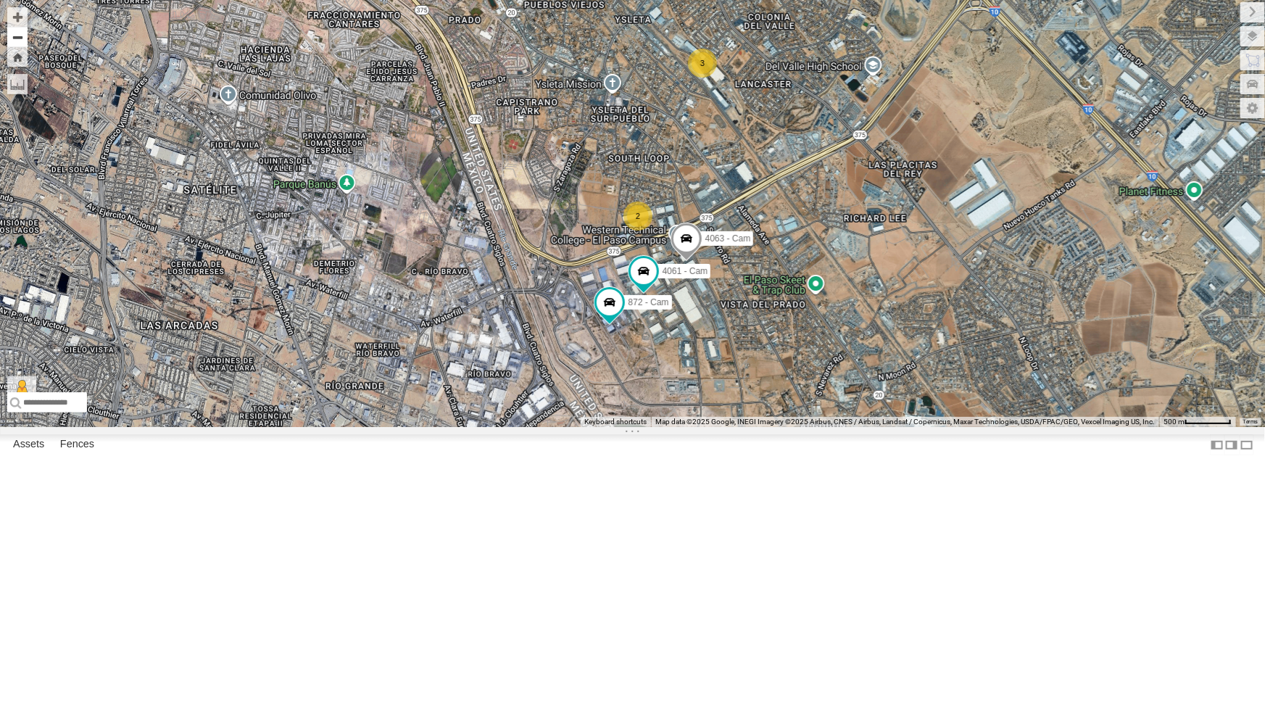
click at [18, 41] on button "Zoom out" at bounding box center [17, 37] width 20 height 20
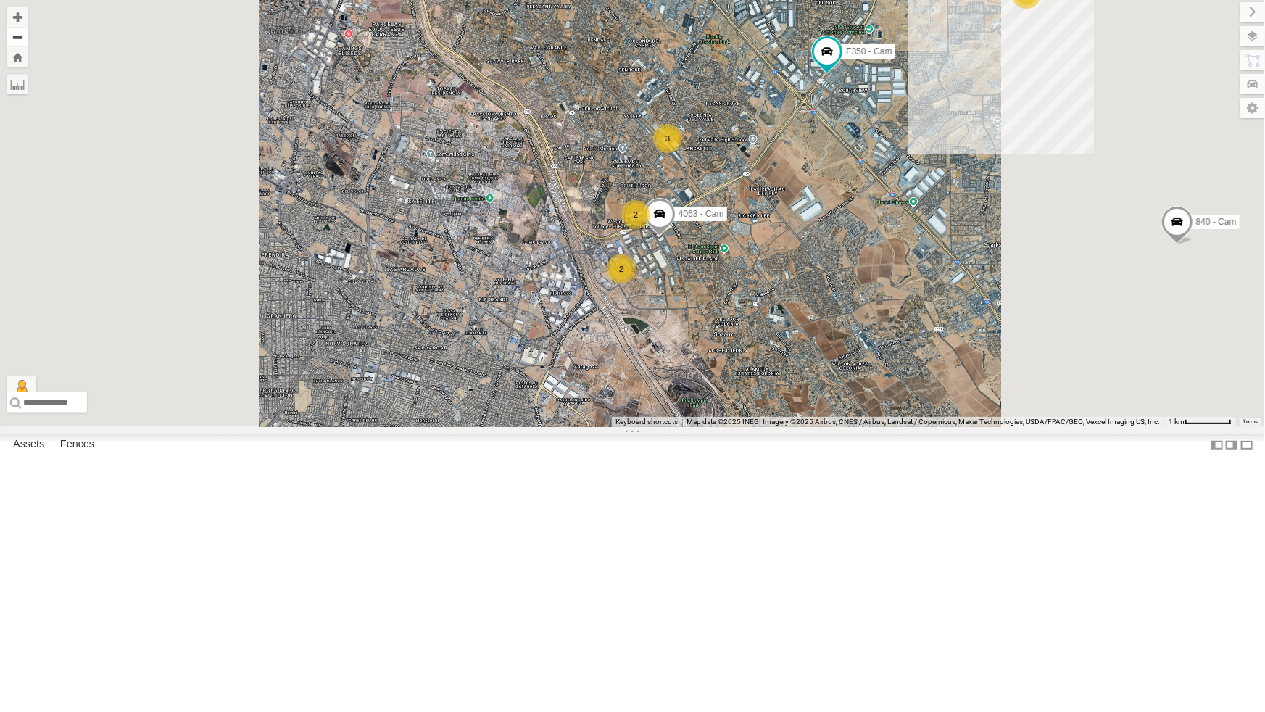
click at [18, 41] on button "Zoom out" at bounding box center [17, 37] width 20 height 20
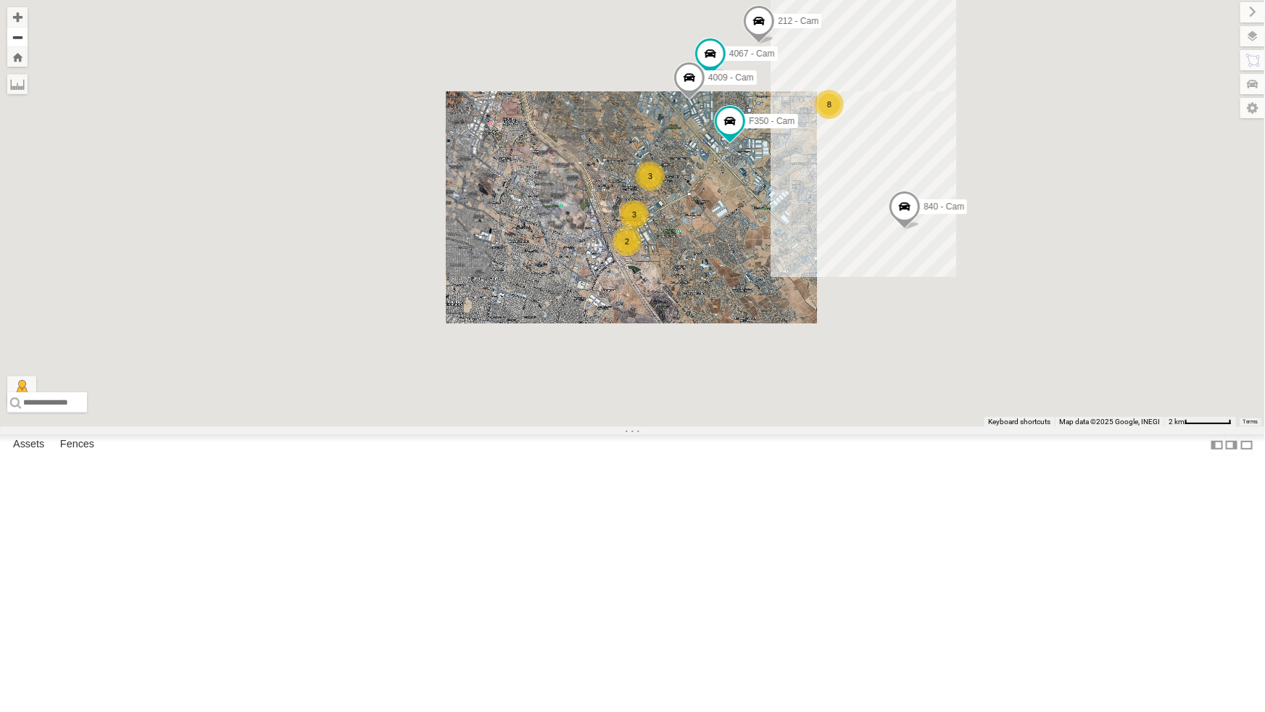
click at [18, 41] on button "Zoom out" at bounding box center [17, 37] width 20 height 20
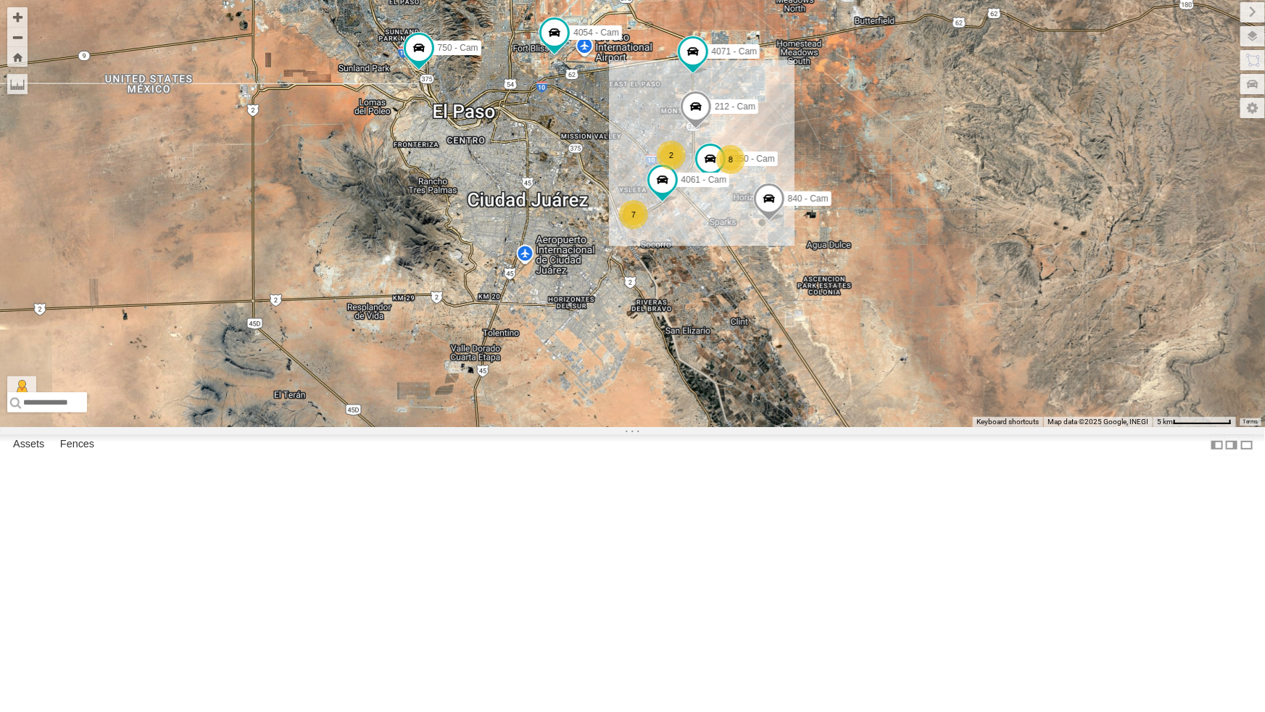
click at [7, 27] on button "Zoom out" at bounding box center [17, 37] width 20 height 20
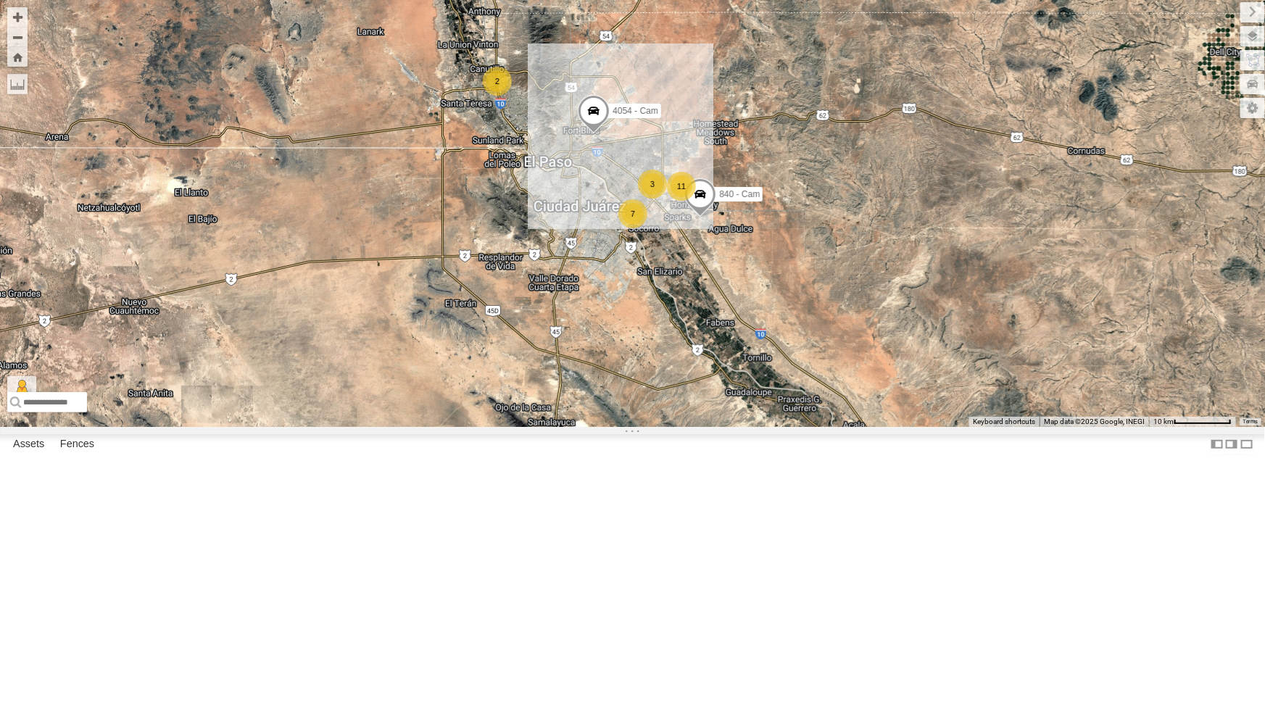
click at [347, 363] on div "7 11 4054 - Cam 2 3 840 - Cam" at bounding box center [632, 213] width 1265 height 427
click at [901, 305] on div "7 11 4054 - Cam 2 3 840 - Cam" at bounding box center [632, 213] width 1265 height 427
click at [652, 199] on div "3" at bounding box center [652, 184] width 29 height 29
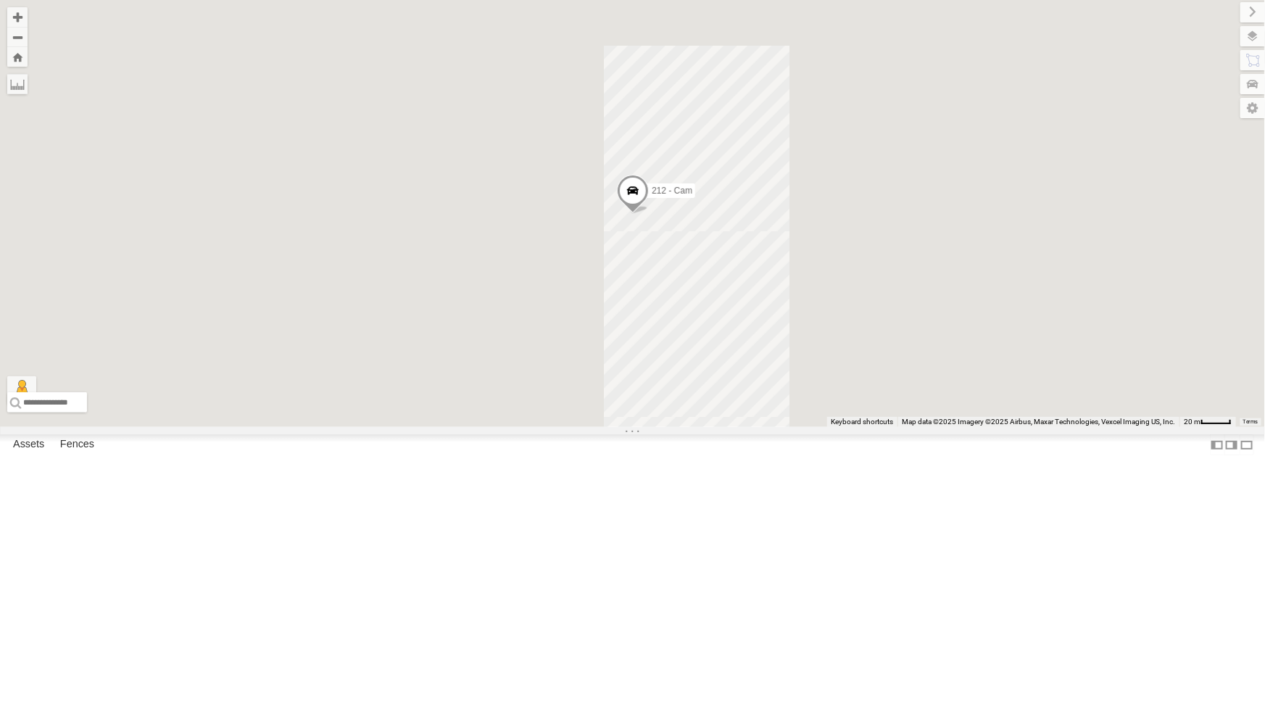
click at [808, 427] on div "212 - Cam" at bounding box center [632, 213] width 1265 height 427
click at [732, 427] on div "212 - Cam" at bounding box center [632, 213] width 1265 height 427
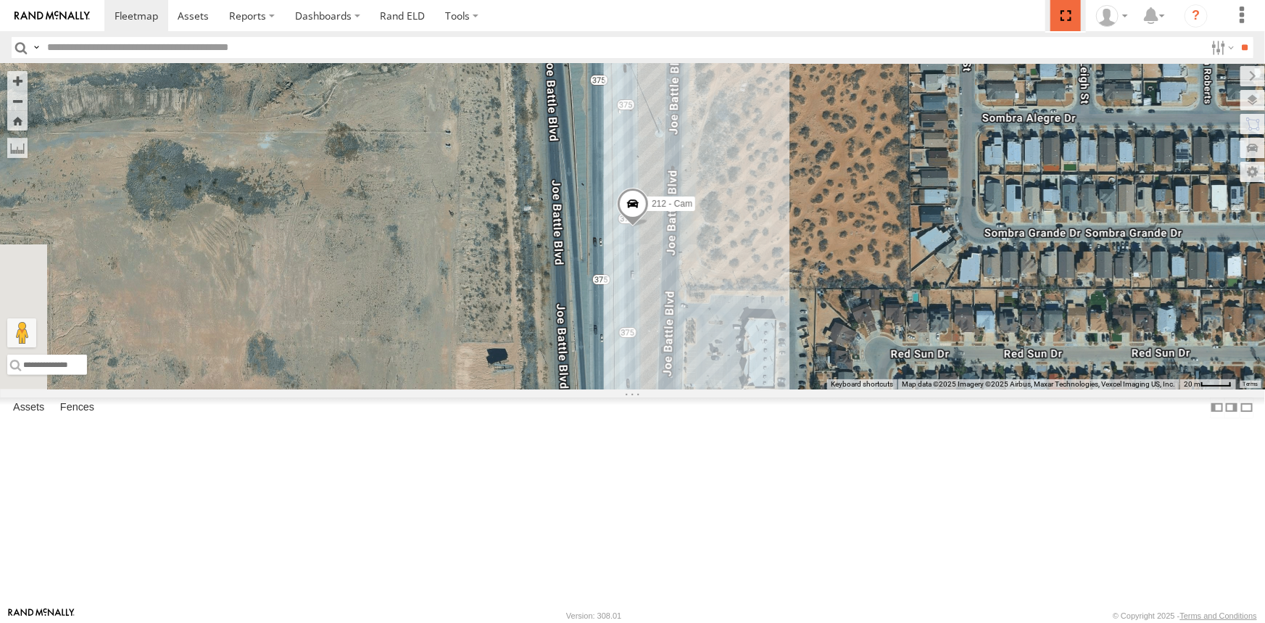
click at [1072, 16] on span at bounding box center [1066, 15] width 30 height 31
click at [0, 0] on label at bounding box center [0, 0] width 0 height 0
click at [1064, 11] on span at bounding box center [1066, 15] width 30 height 31
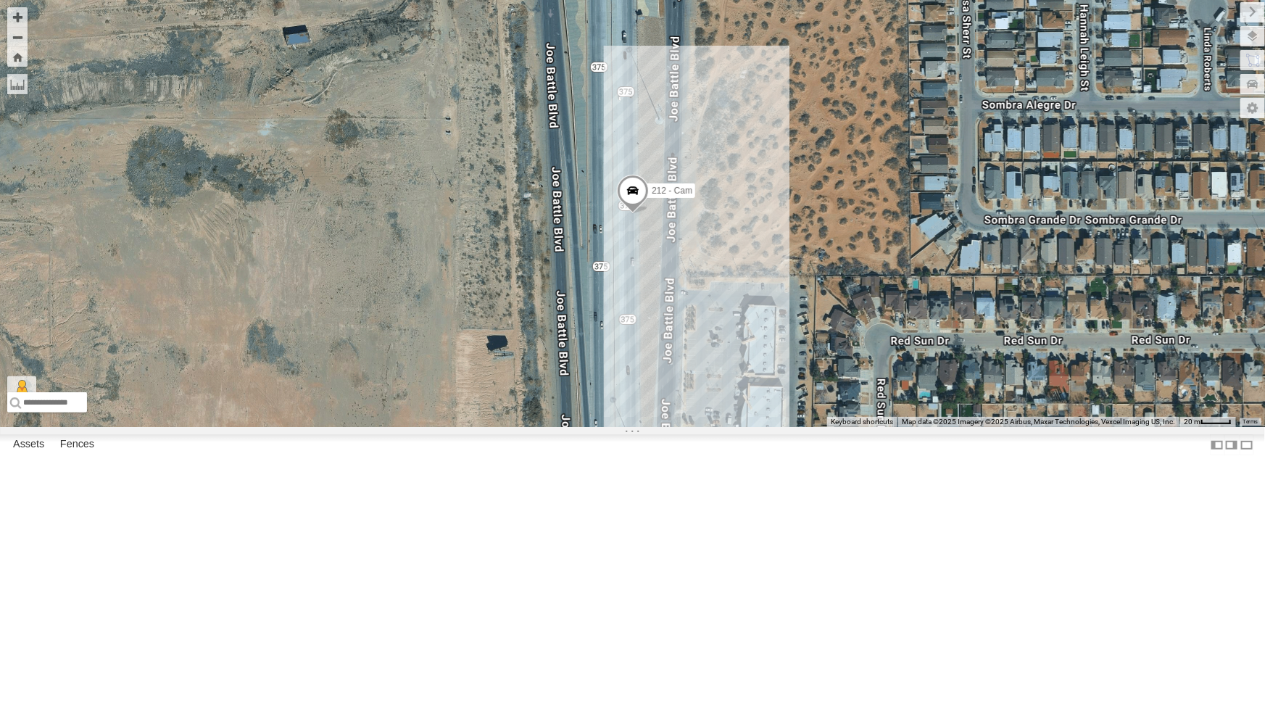
click at [0, 0] on div "4071 - Cam All Assets" at bounding box center [0, 0] width 0 height 0
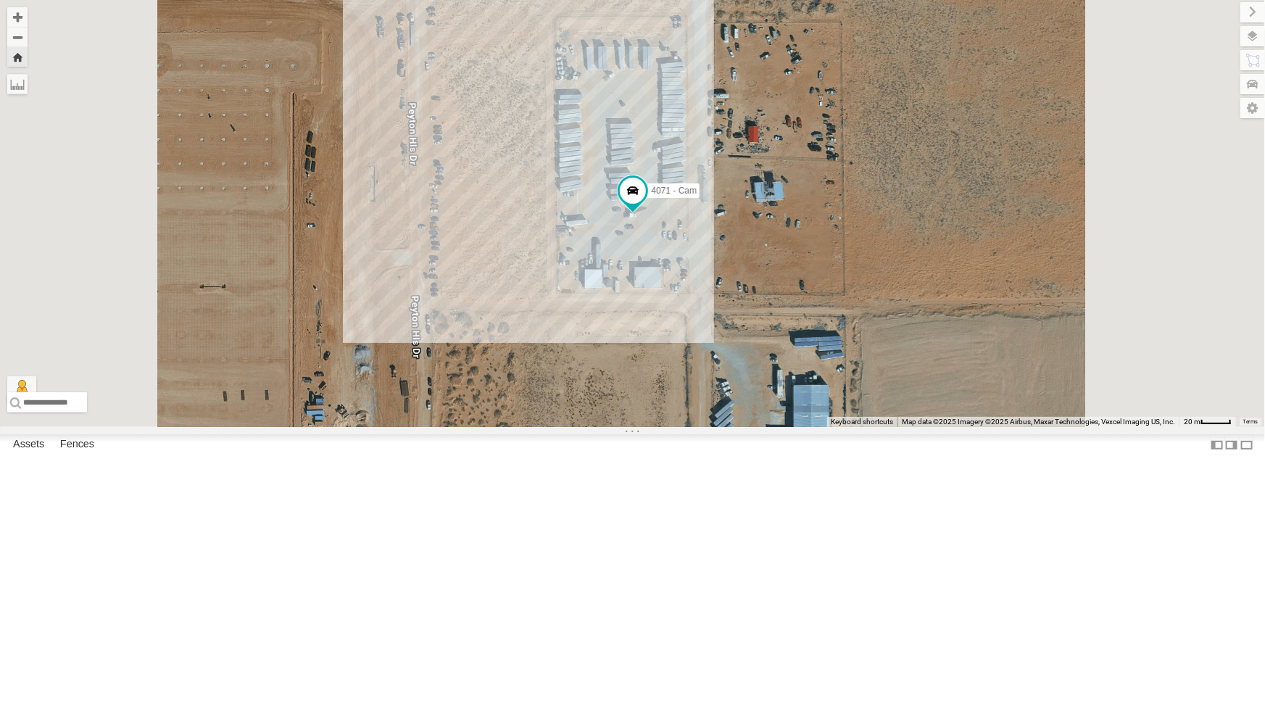
click at [0, 0] on div "All Assets" at bounding box center [0, 0] width 0 height 0
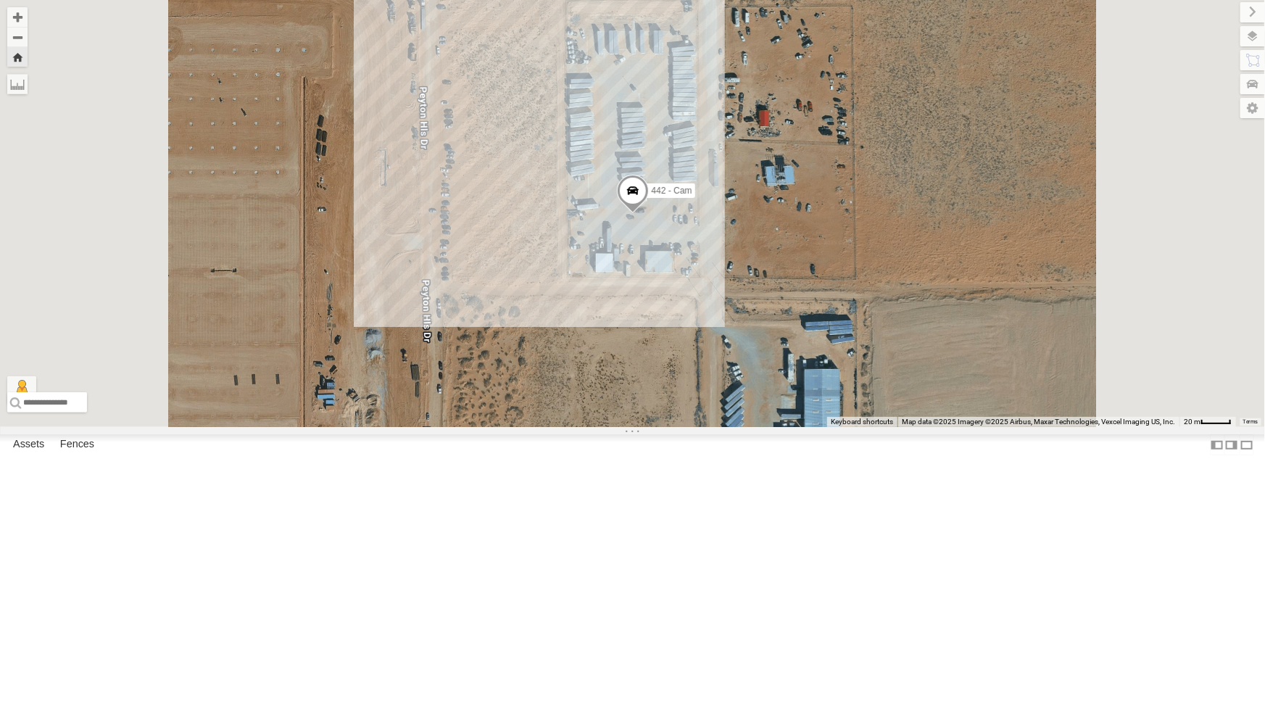
click at [0, 0] on div "All Assets" at bounding box center [0, 0] width 0 height 0
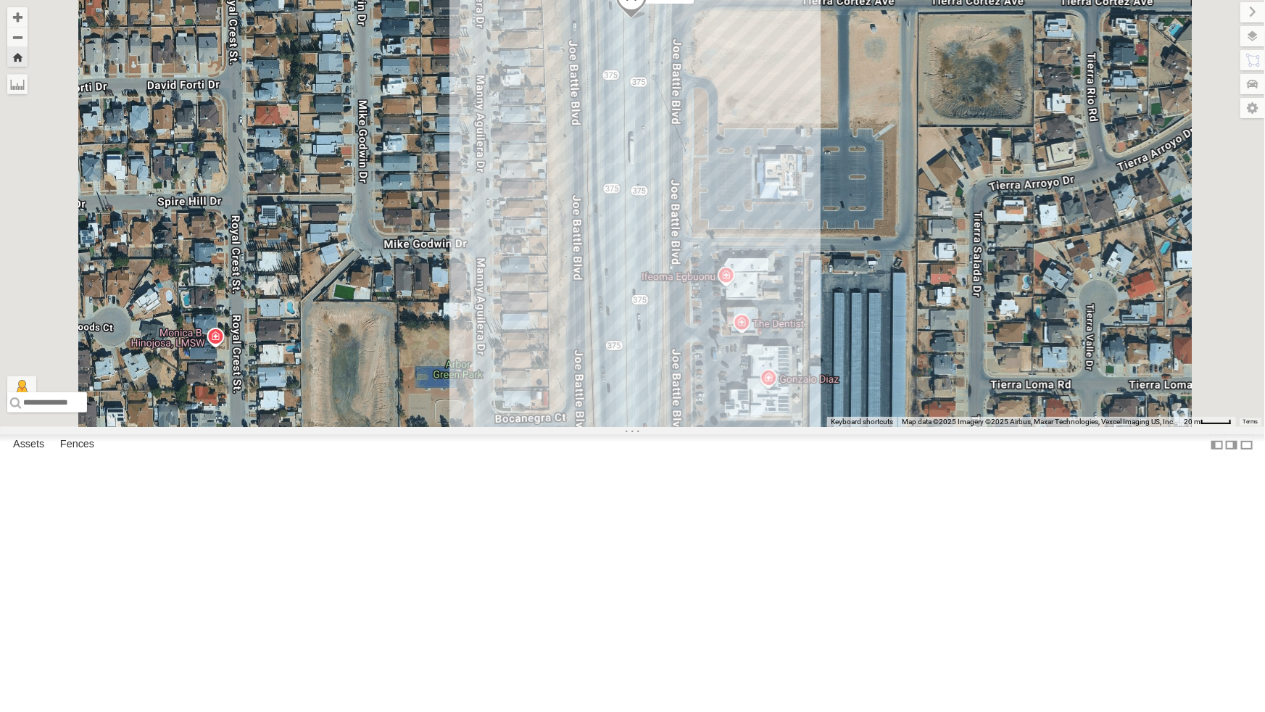
click at [0, 0] on div "4067 - Cam All Assets" at bounding box center [0, 0] width 0 height 0
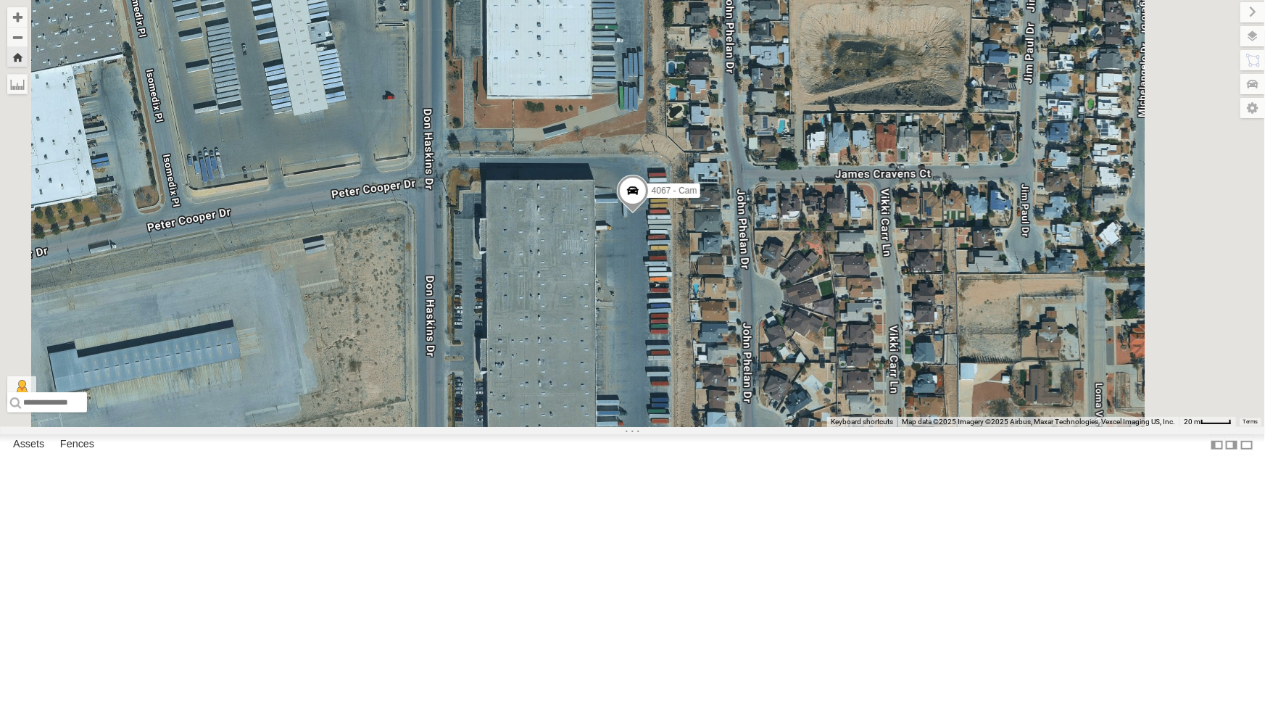
click at [648, 213] on span at bounding box center [632, 193] width 32 height 39
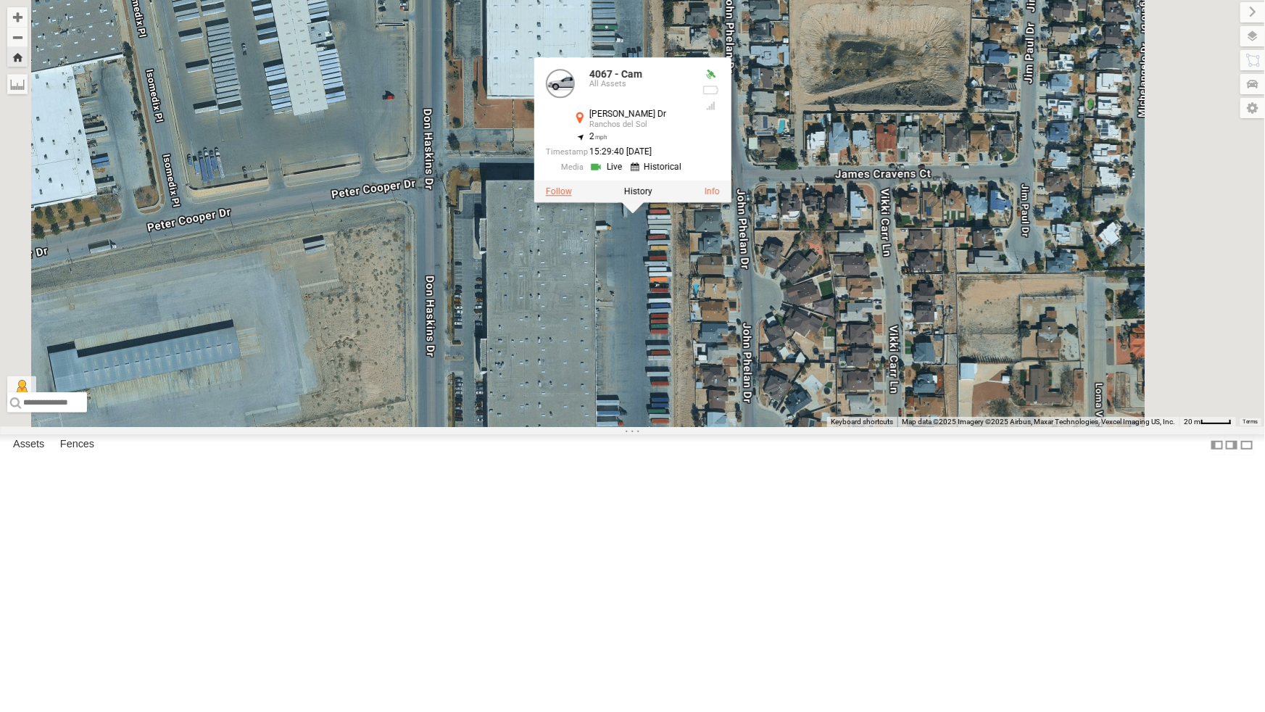
click at [571, 197] on label at bounding box center [558, 191] width 26 height 10
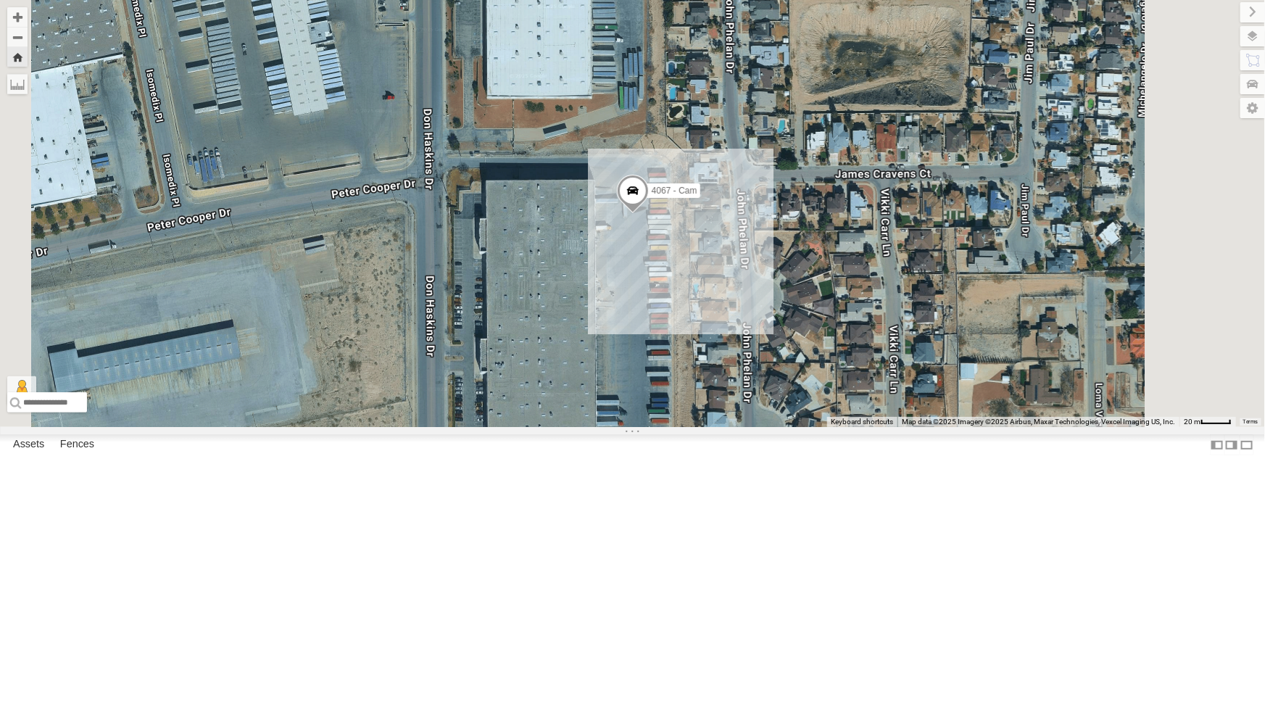
click at [0, 0] on div "212 - Cam" at bounding box center [0, 0] width 0 height 0
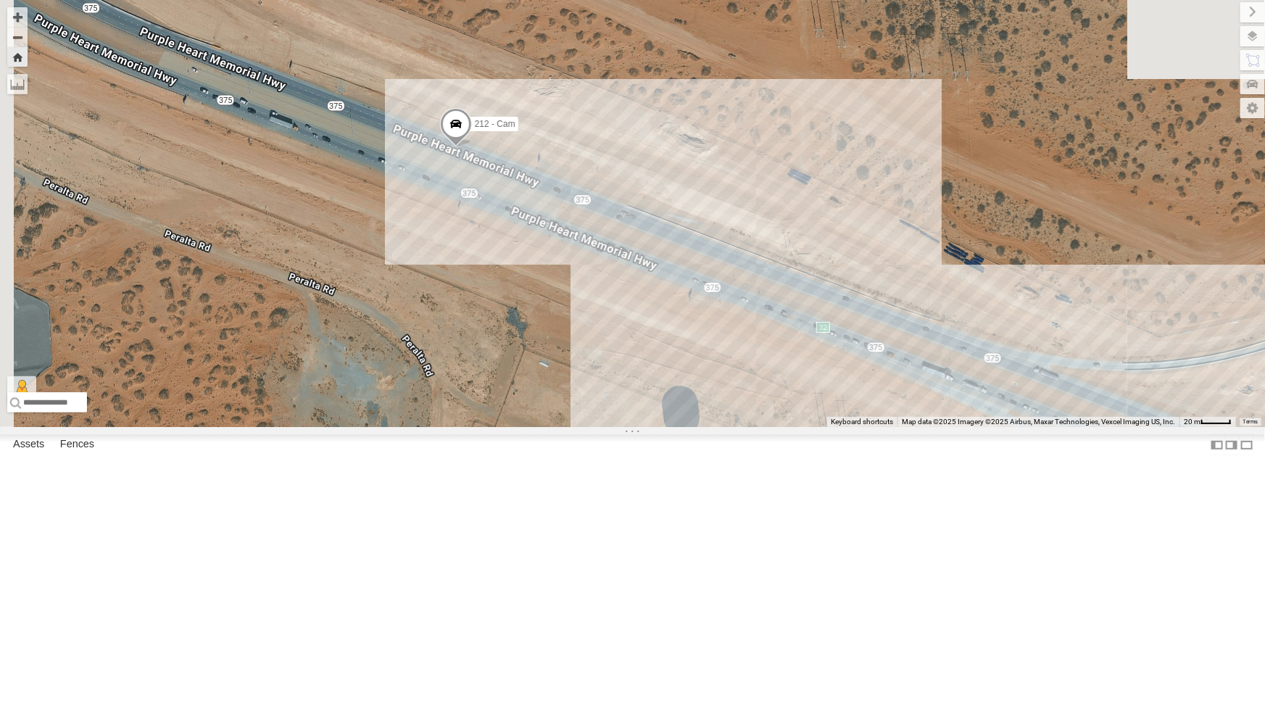
click at [550, 371] on div "212 - Cam" at bounding box center [632, 213] width 1265 height 427
